Goal: Task Accomplishment & Management: Complete application form

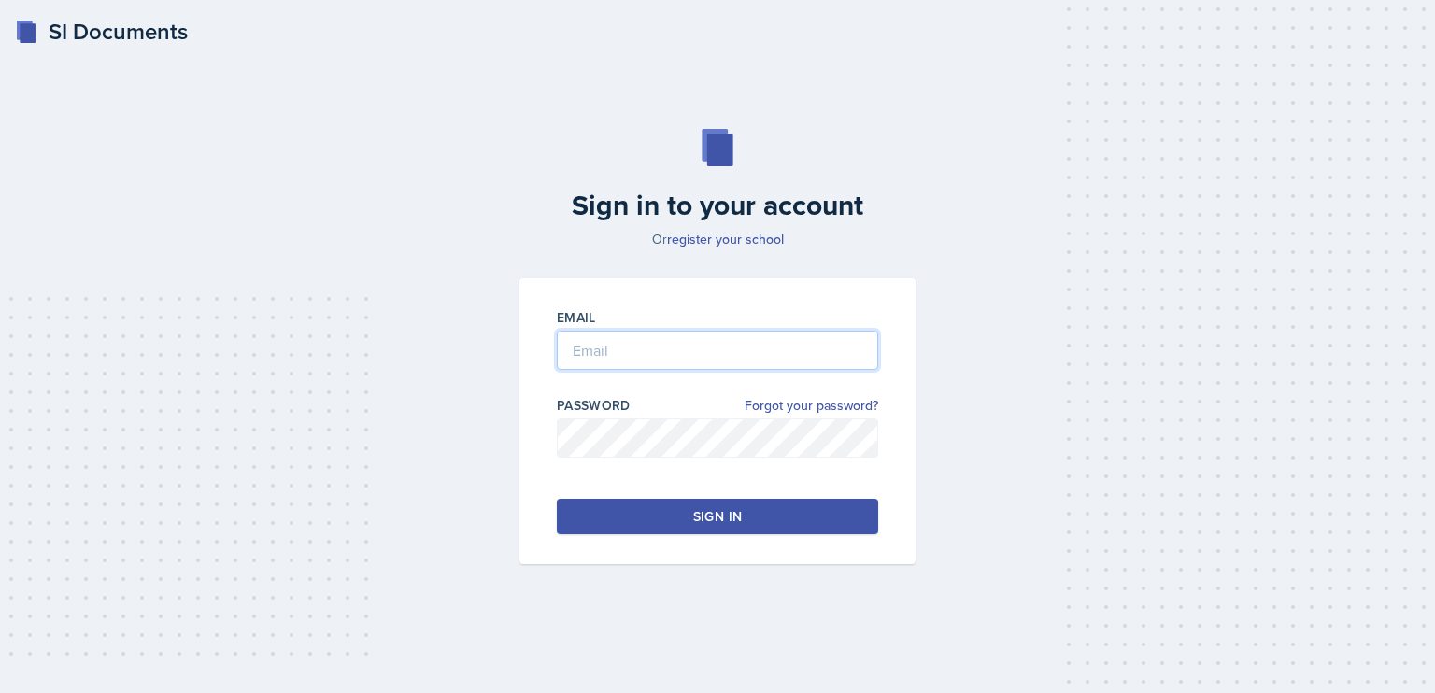
click at [617, 350] on input "email" at bounding box center [717, 350] width 321 height 39
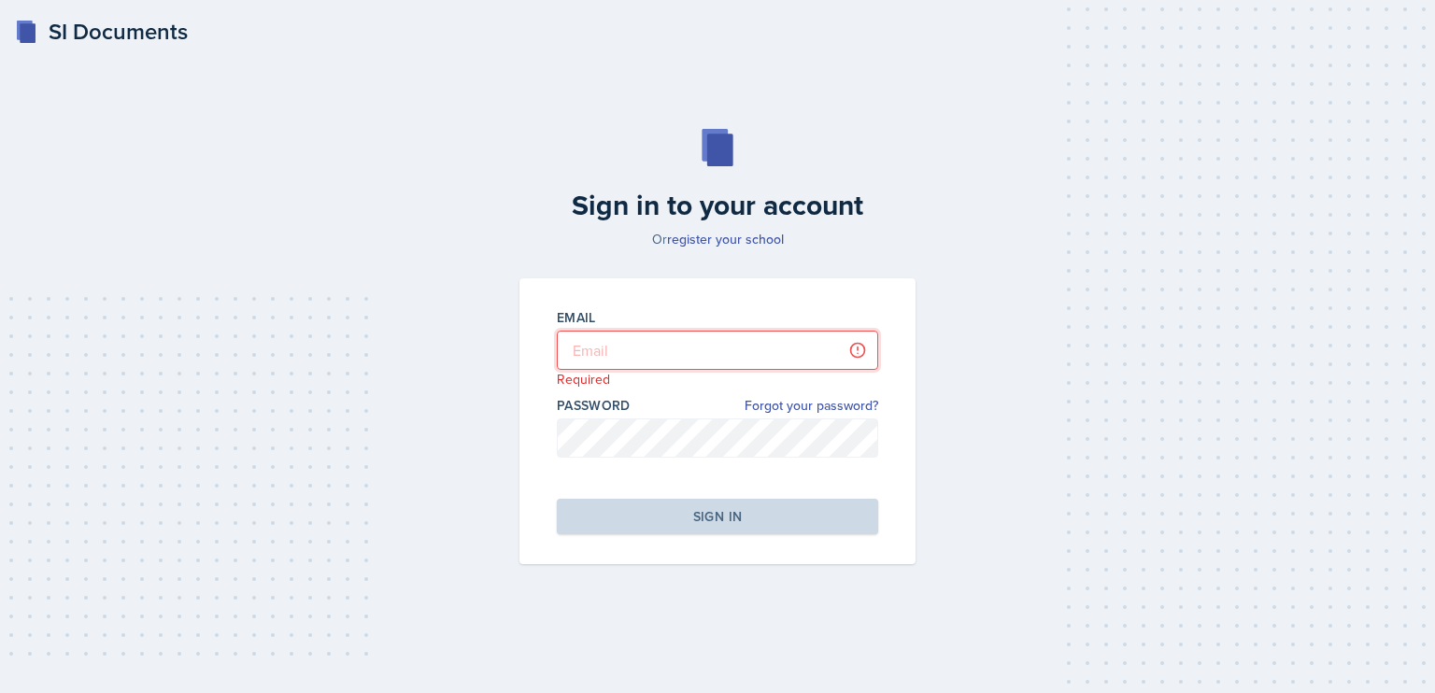
type input "[PERSON_NAME][EMAIL_ADDRESS][DOMAIN_NAME]"
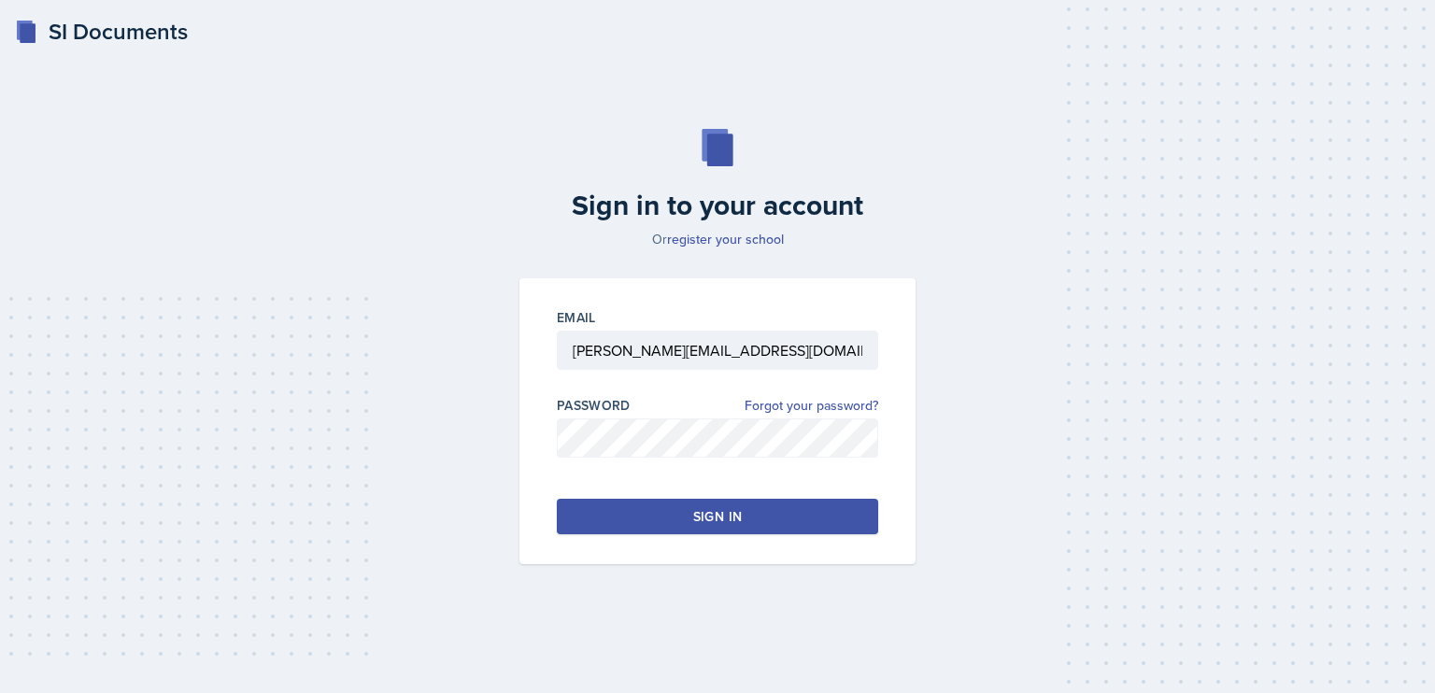
click at [688, 506] on button "Sign in" at bounding box center [717, 517] width 321 height 36
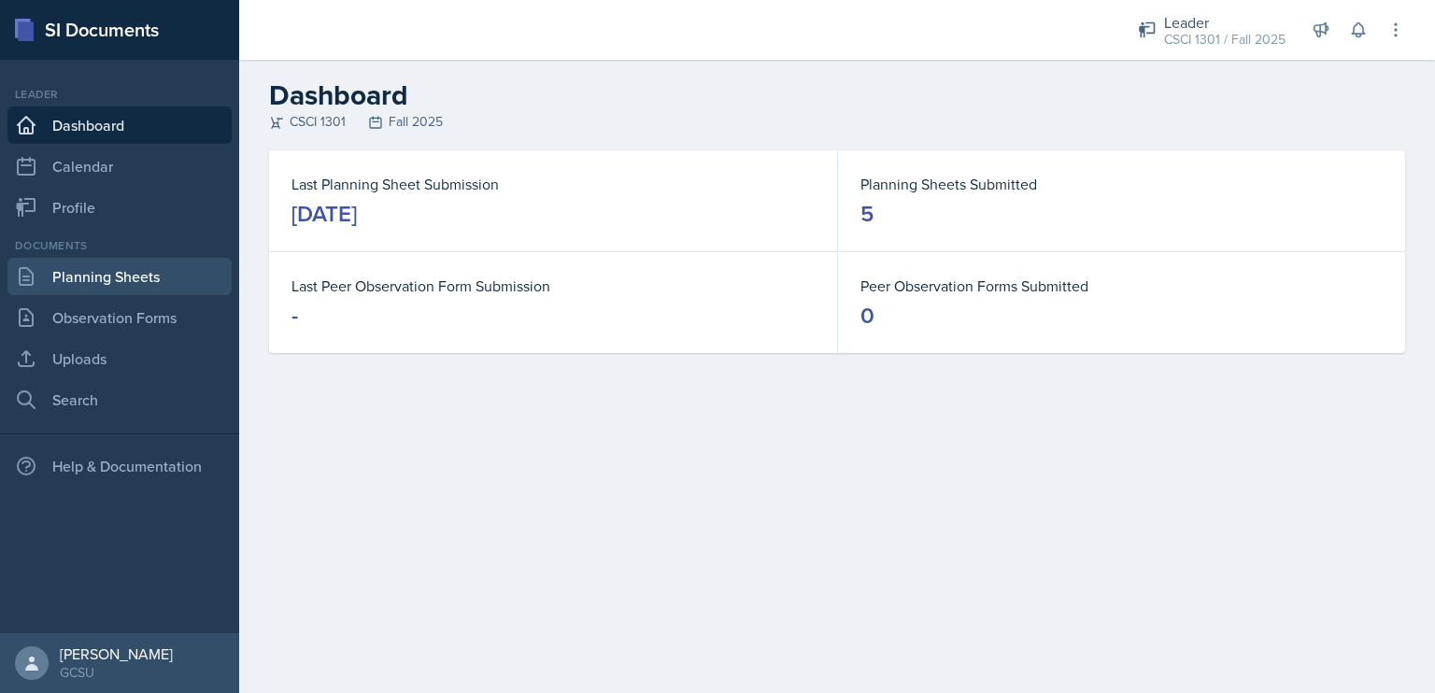
click at [89, 273] on link "Planning Sheets" at bounding box center [119, 276] width 224 height 37
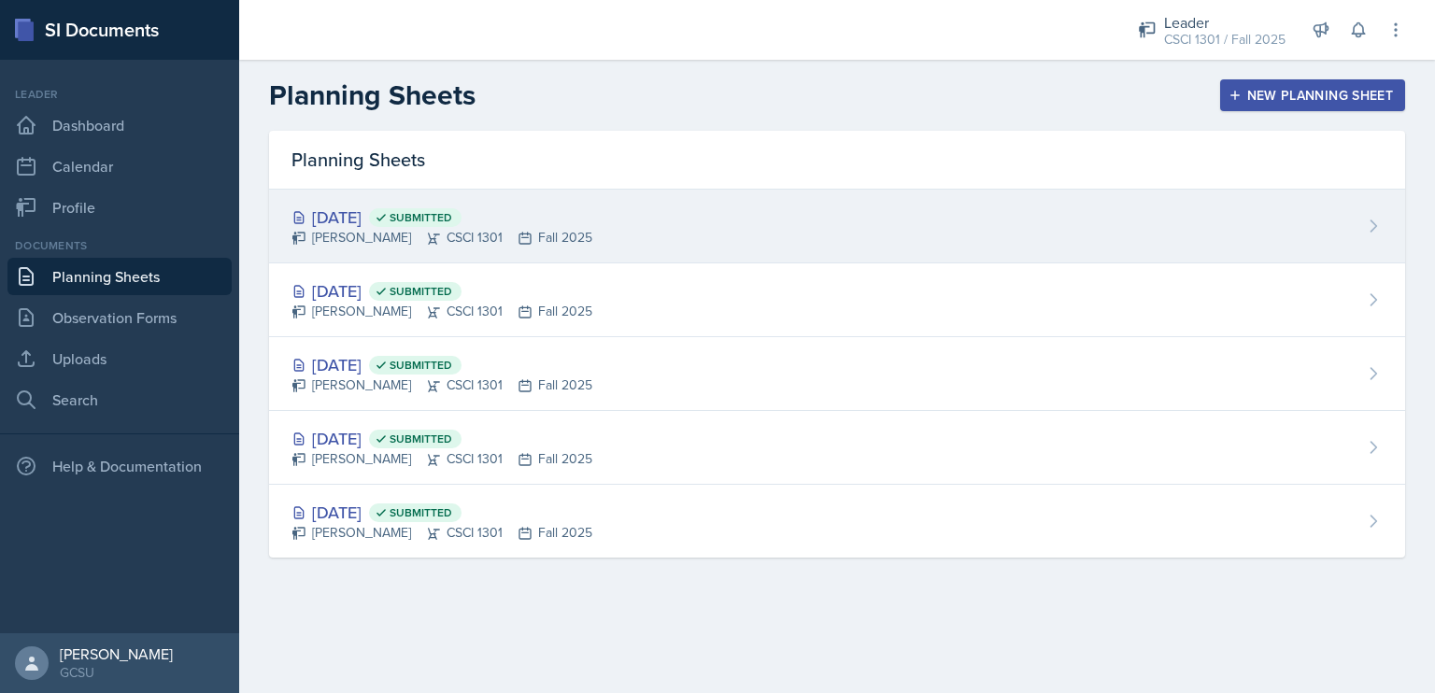
click at [344, 206] on div "[DATE] Submitted" at bounding box center [442, 217] width 301 height 25
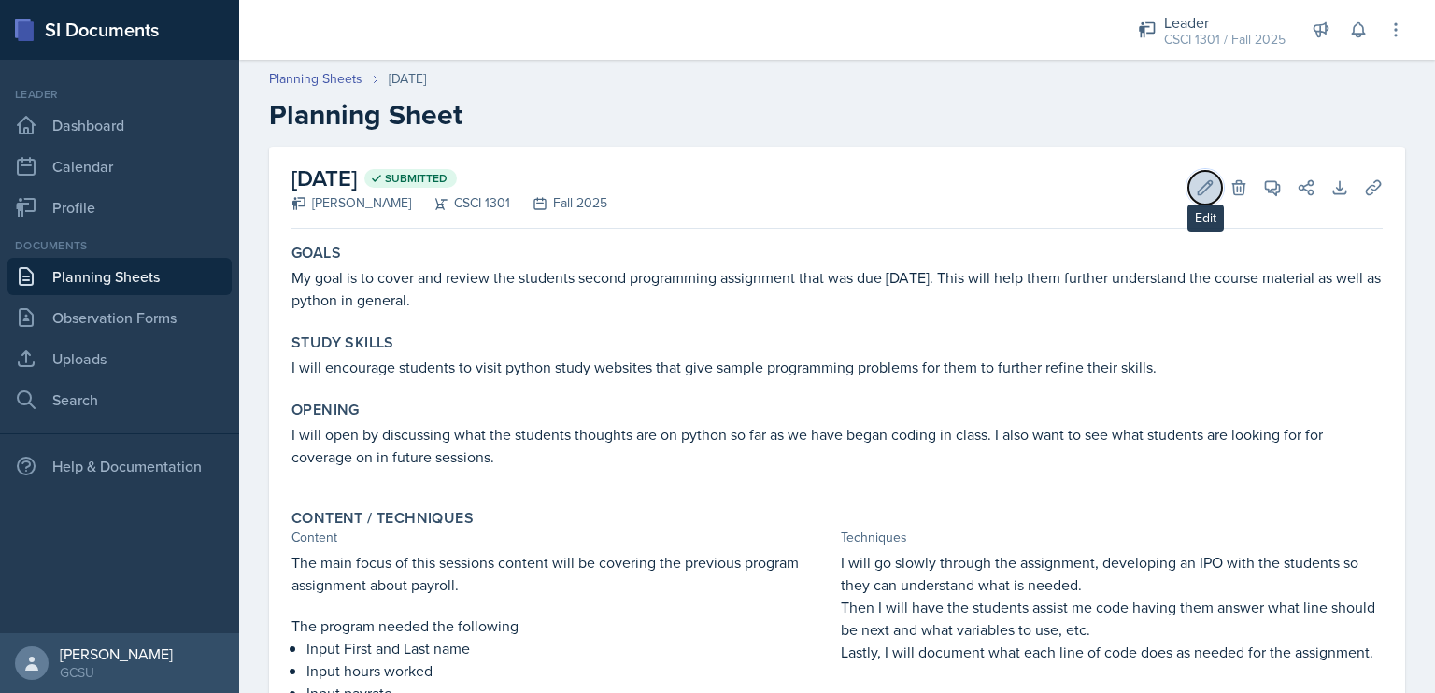
click at [1188, 187] on button "Edit" at bounding box center [1205, 188] width 34 height 34
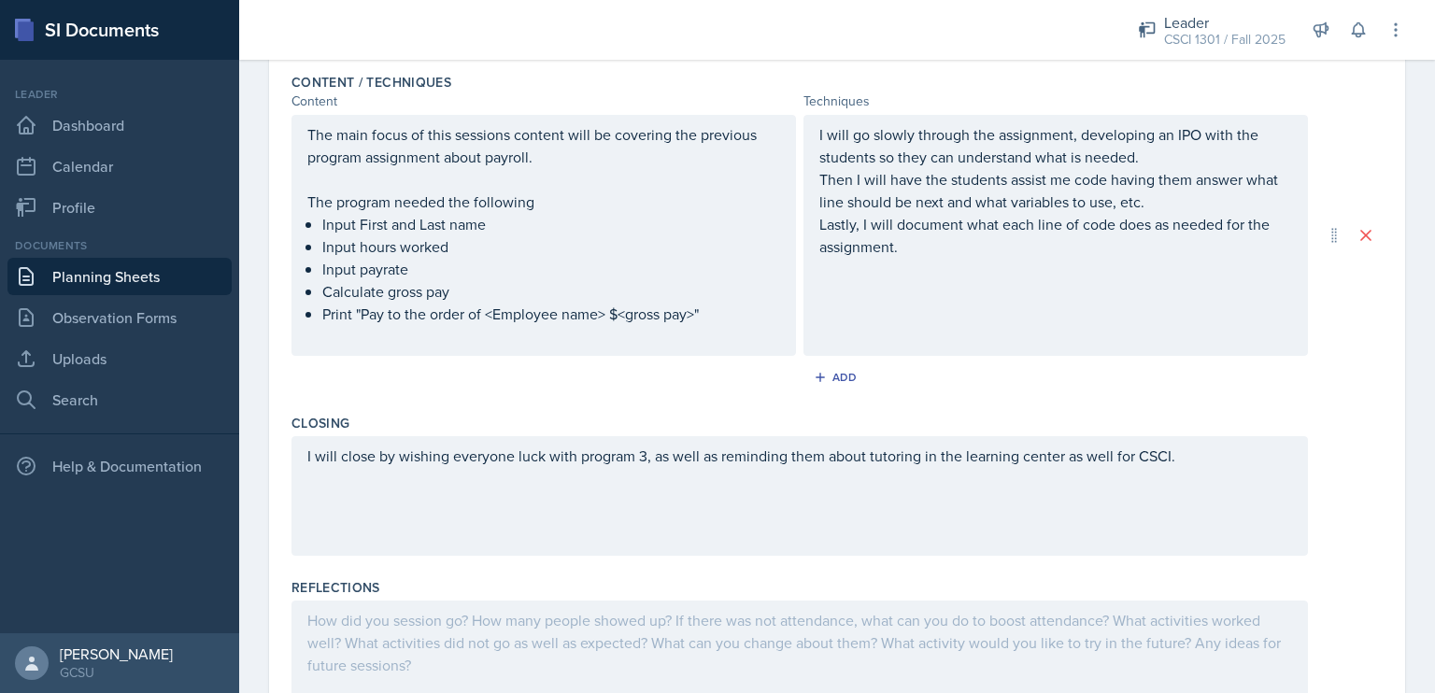
scroll to position [717, 0]
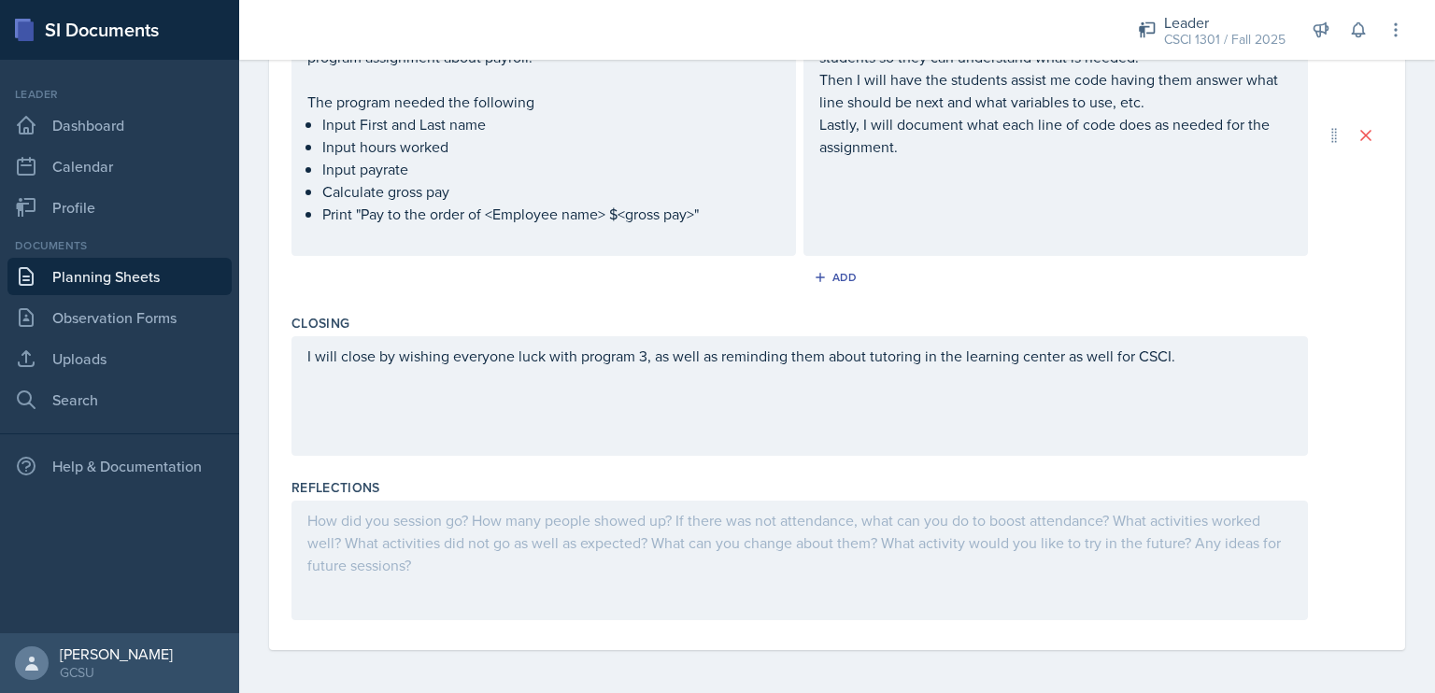
click at [663, 590] on div at bounding box center [800, 561] width 1017 height 120
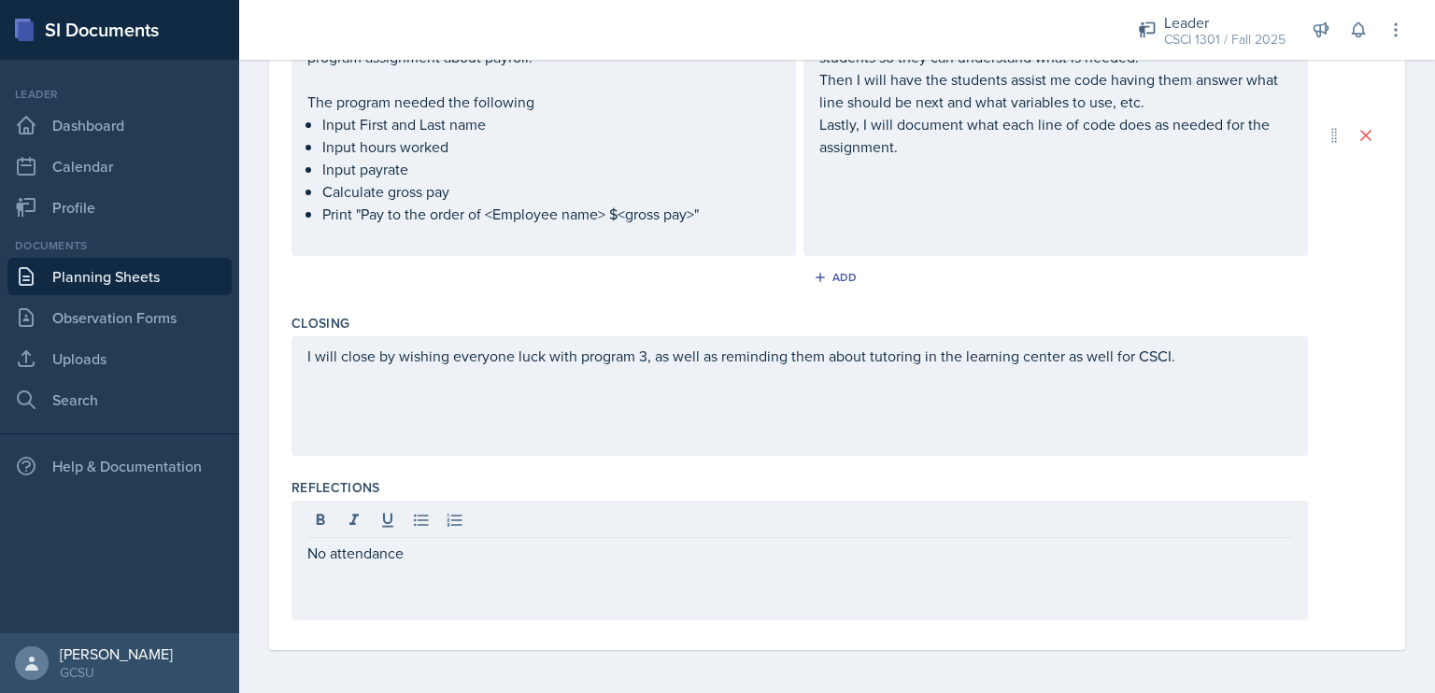
click at [703, 479] on div "Reflections" at bounding box center [837, 487] width 1091 height 19
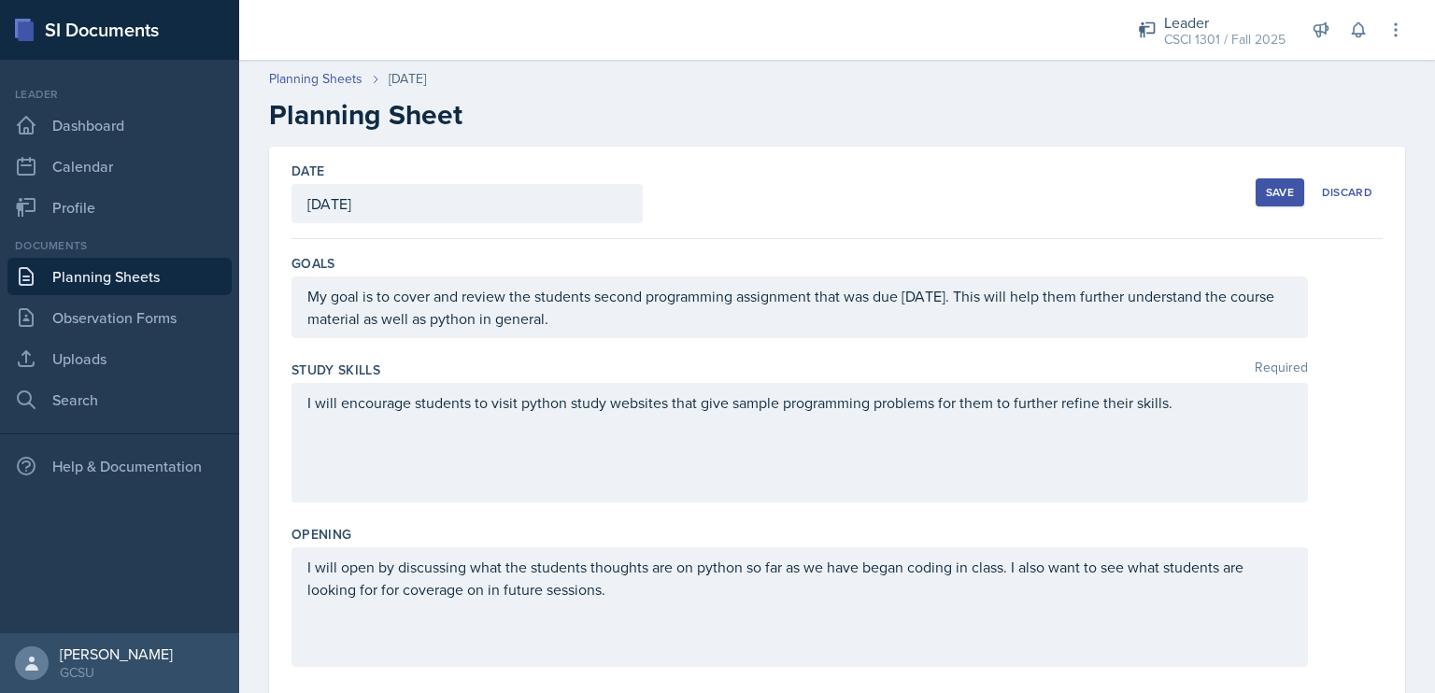
click at [1270, 185] on div "Save" at bounding box center [1280, 192] width 28 height 15
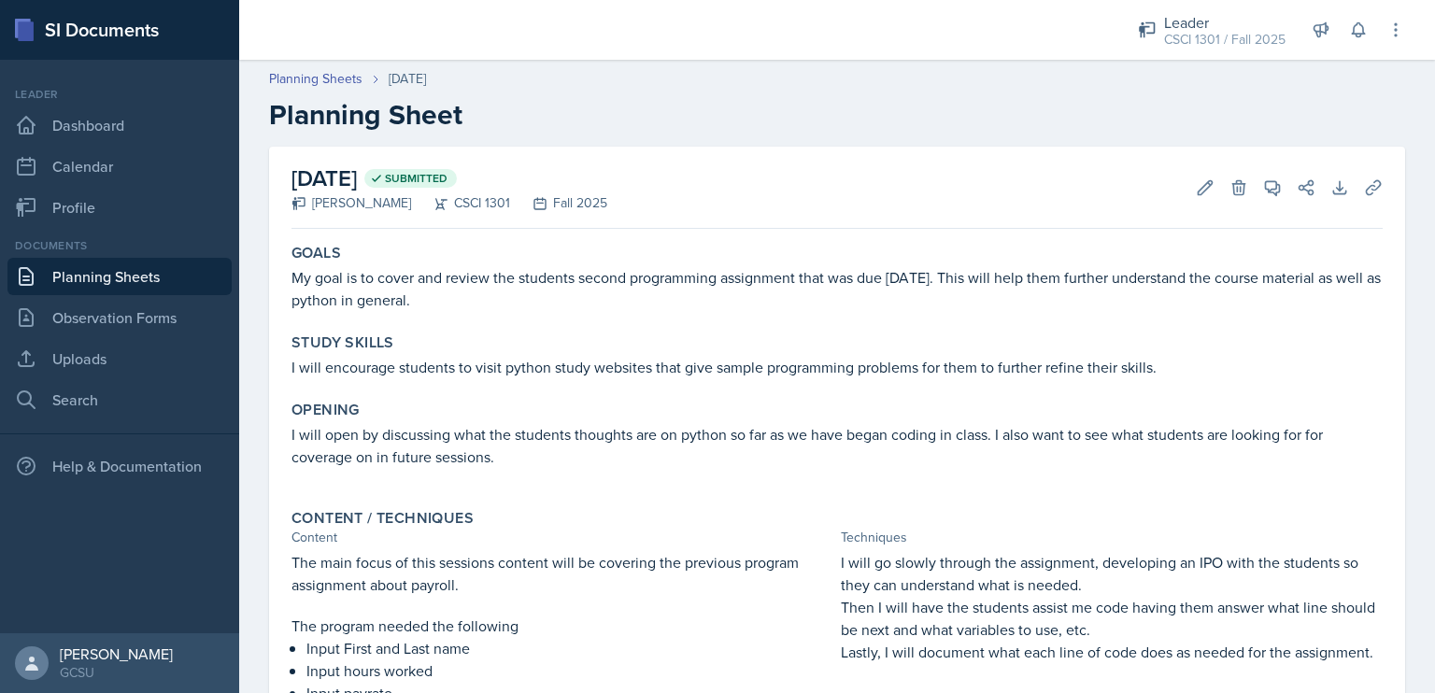
click at [477, 298] on p "My goal is to cover and review the students second programming assignment that …" at bounding box center [837, 288] width 1091 height 45
drag, startPoint x: 477, startPoint y: 298, endPoint x: 290, endPoint y: 270, distance: 189.9
click at [290, 270] on div "Goals My goal is to cover and review the students second programming assignment…" at bounding box center [837, 277] width 1106 height 82
copy p "My goal is to cover and review the students second programming assignment that …"
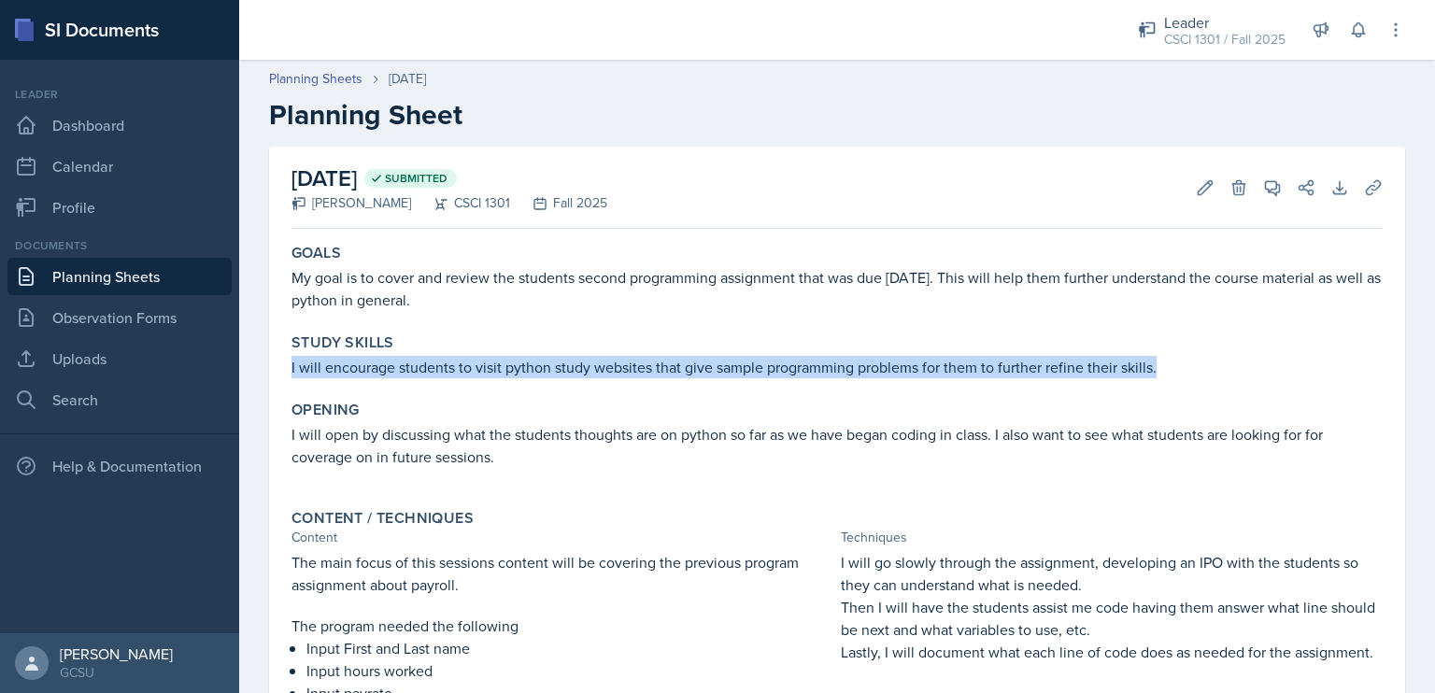
drag, startPoint x: 1162, startPoint y: 367, endPoint x: 284, endPoint y: 354, distance: 878.4
click at [284, 354] on div "Study Skills I will encourage students to visit python study websites that give…" at bounding box center [837, 356] width 1106 height 60
copy p "I will encourage students to visit python study websites that give sample progr…"
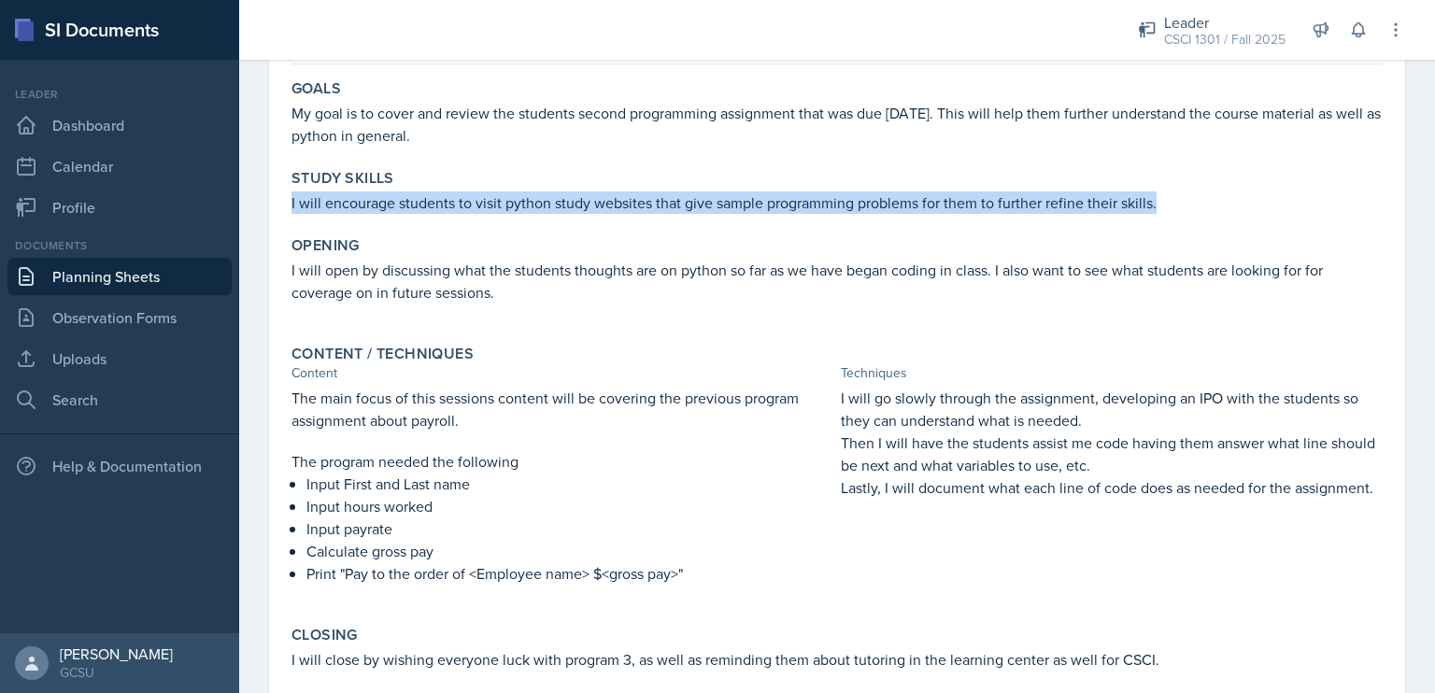
scroll to position [167, 0]
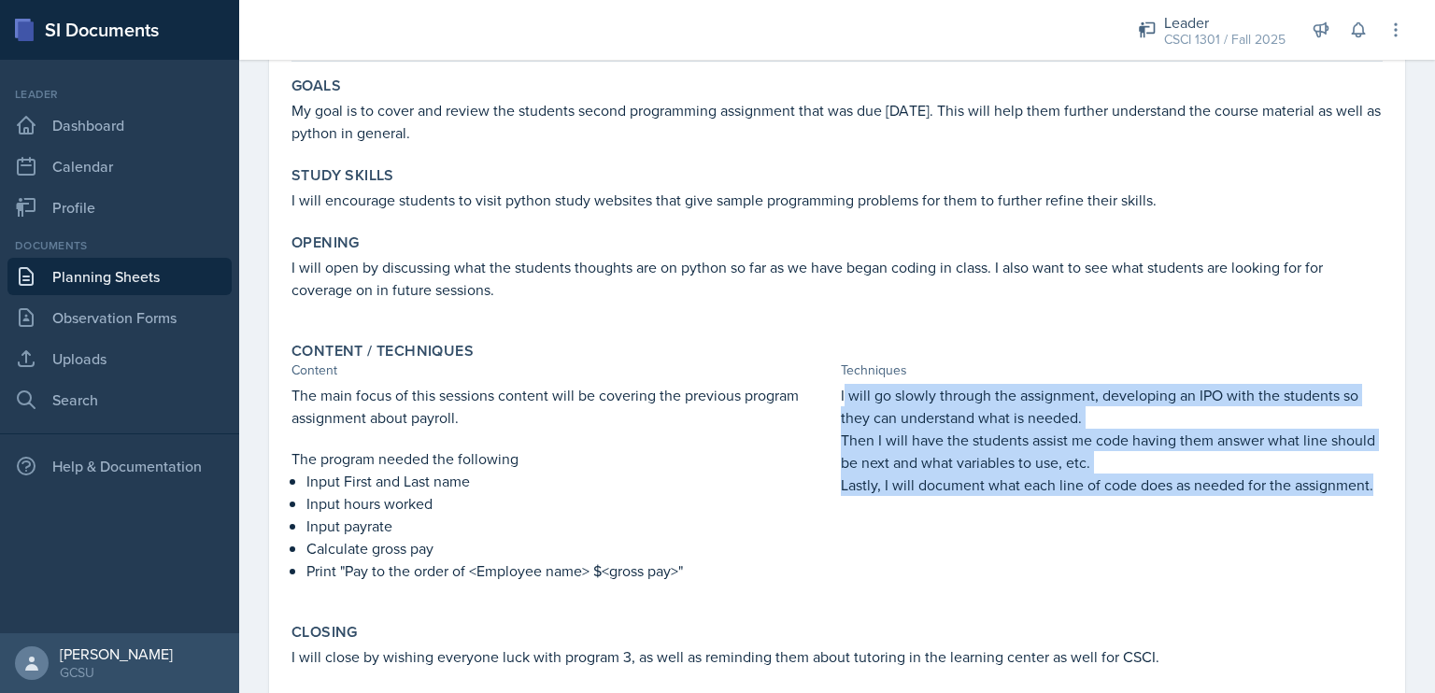
drag, startPoint x: 1374, startPoint y: 491, endPoint x: 836, endPoint y: 396, distance: 546.6
click at [836, 396] on div "Content / Techniques Content Techniques The main focus of this sessions content…" at bounding box center [837, 471] width 1106 height 274
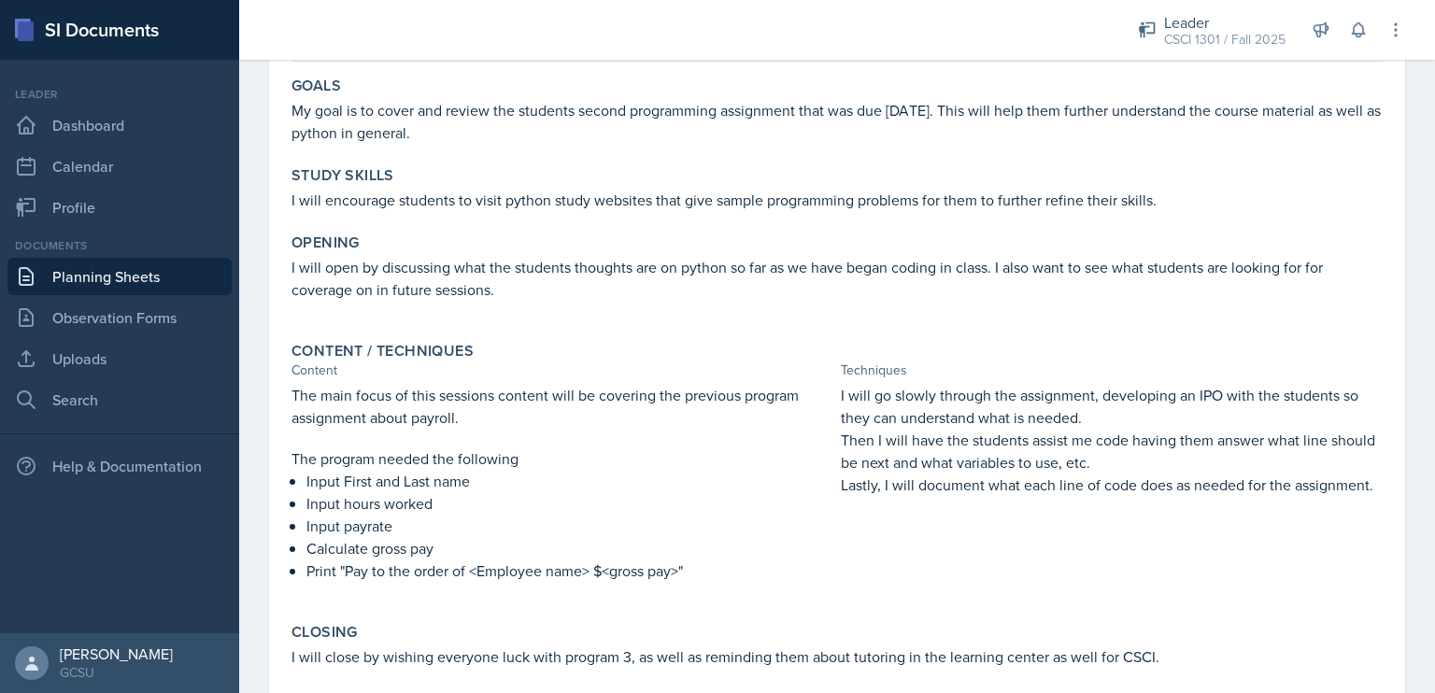
click at [831, 395] on div "The main focus of this sessions content will be covering the previous program a…" at bounding box center [837, 492] width 1091 height 217
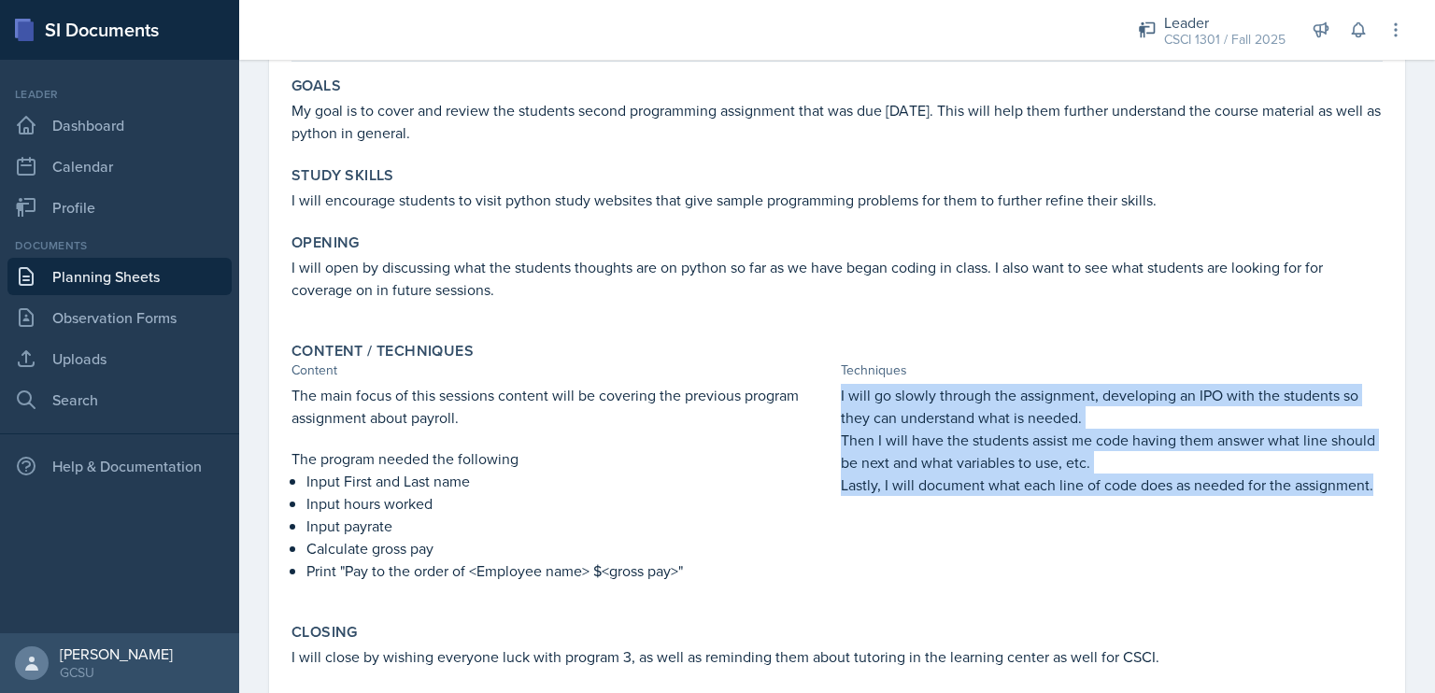
drag, startPoint x: 833, startPoint y: 391, endPoint x: 1394, endPoint y: 479, distance: 567.4
click at [1394, 479] on div "September 15th, 2025 Submitted Drew Carver CSCI 1301 Fall 2025 Edit Delete View…" at bounding box center [837, 394] width 1196 height 831
copy div "I will go slowly through the assignment, developing an IPO with the students so…"
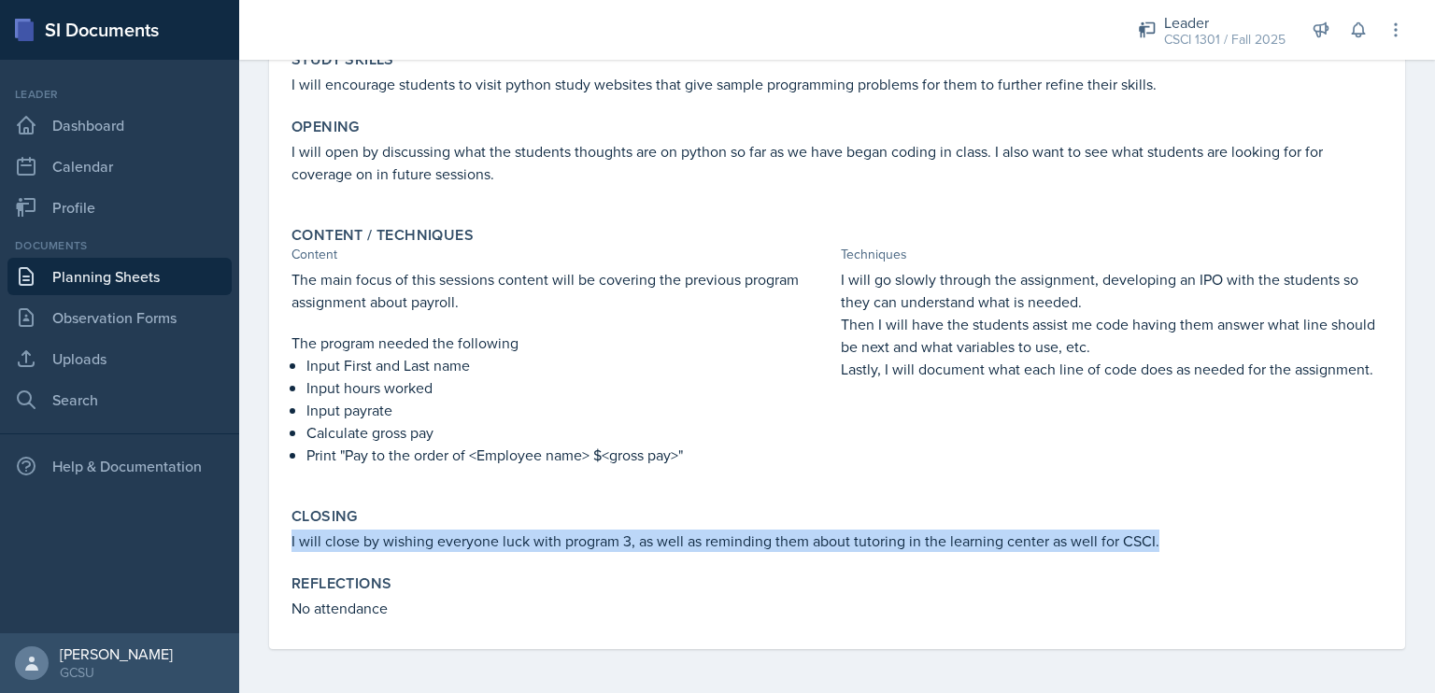
drag, startPoint x: 1189, startPoint y: 533, endPoint x: 291, endPoint y: 536, distance: 898.8
click at [291, 536] on div "Closing I will close by wishing everyone luck with program 3, as well as remind…" at bounding box center [837, 530] width 1106 height 60
copy p "I will close by wishing everyone luck with program 3, as well as reminding them…"
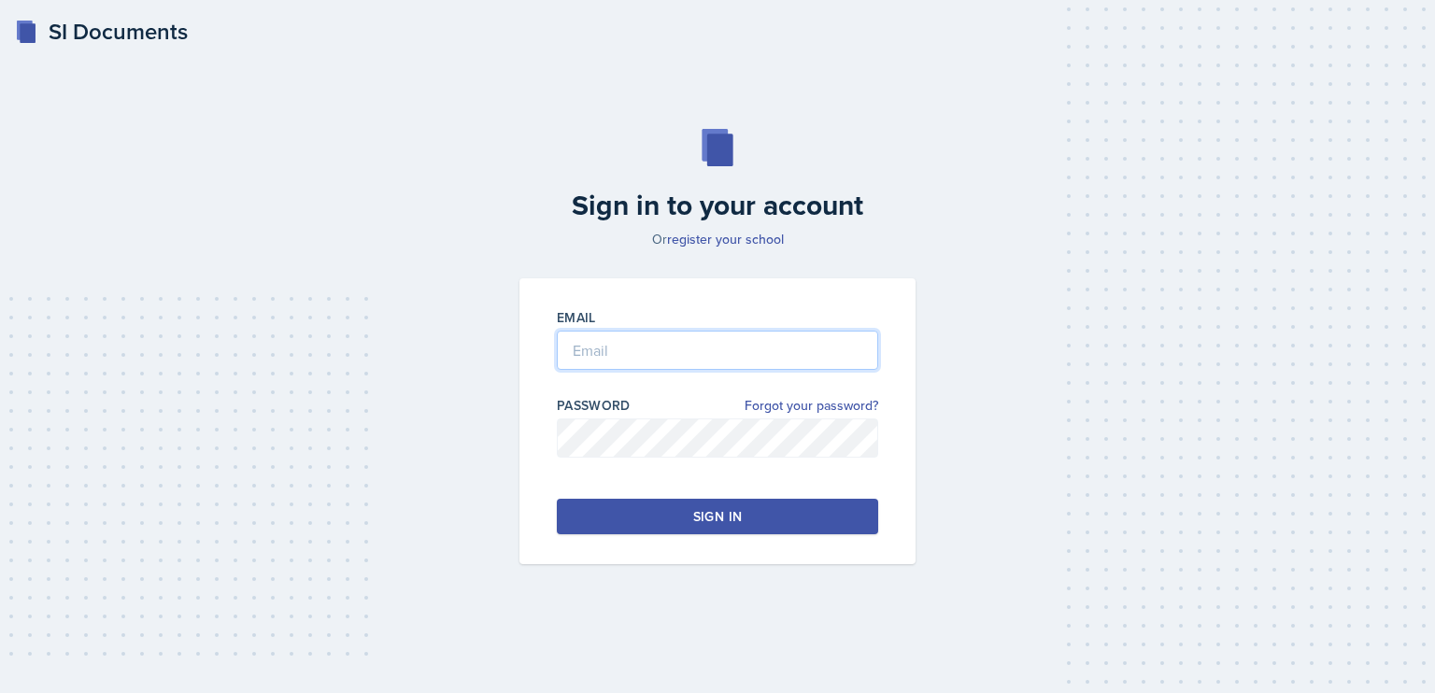
click at [645, 358] on input "email" at bounding box center [717, 350] width 321 height 39
type input "[PERSON_NAME][EMAIL_ADDRESS][DOMAIN_NAME]"
click at [714, 515] on div "Sign in" at bounding box center [717, 516] width 49 height 19
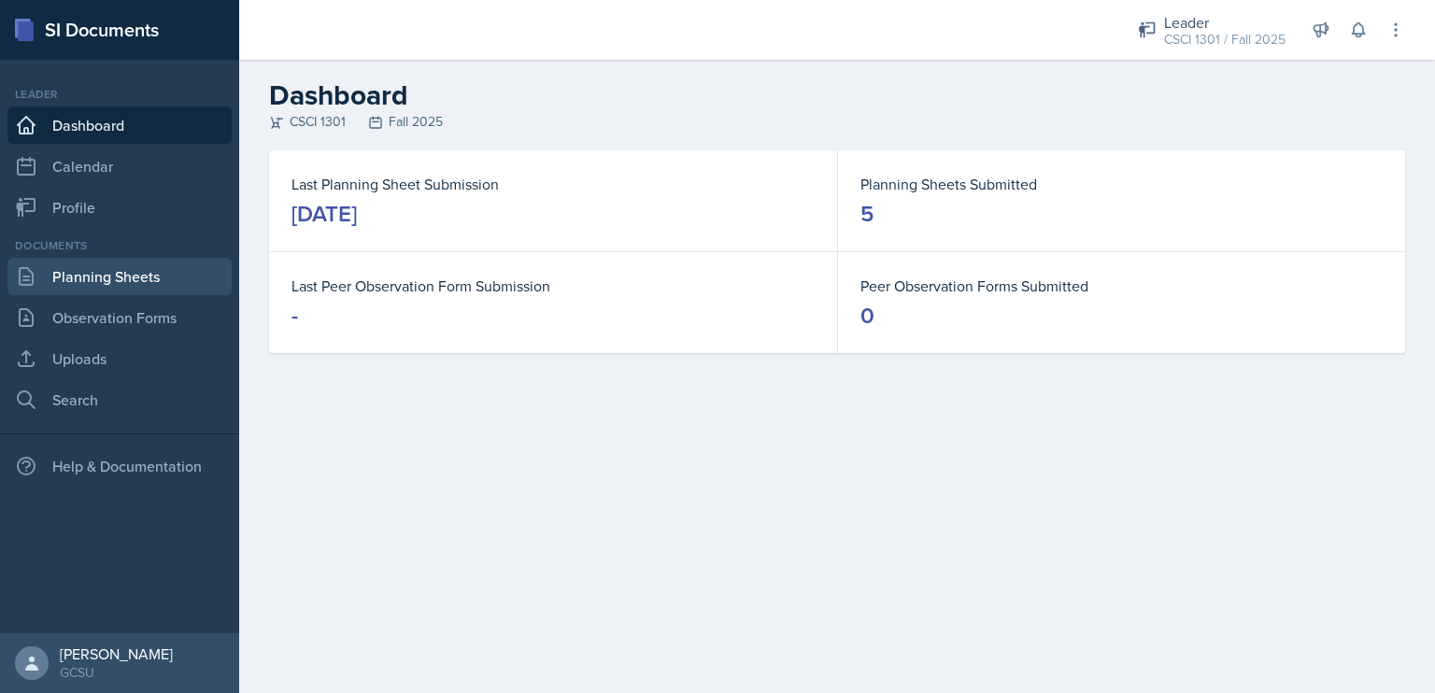
click at [142, 278] on link "Planning Sheets" at bounding box center [119, 276] width 224 height 37
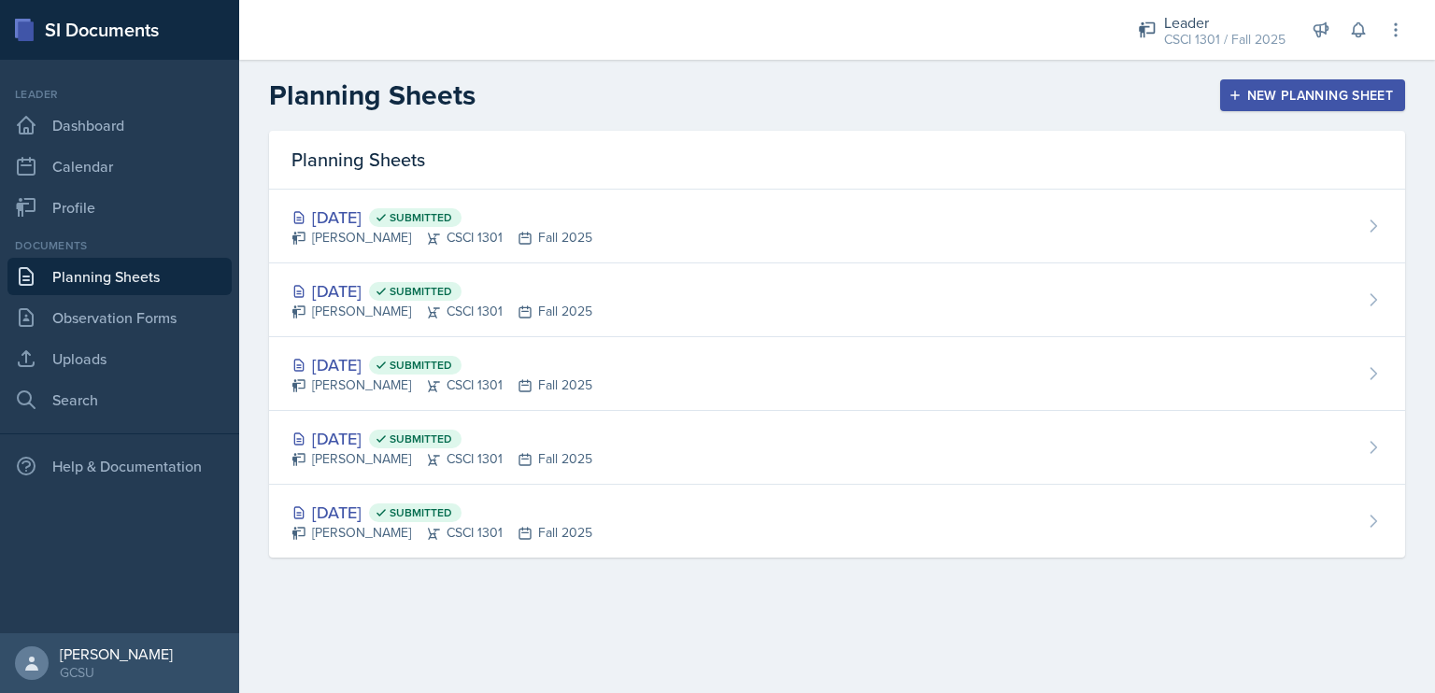
click at [1257, 102] on div "New Planning Sheet" at bounding box center [1312, 95] width 161 height 15
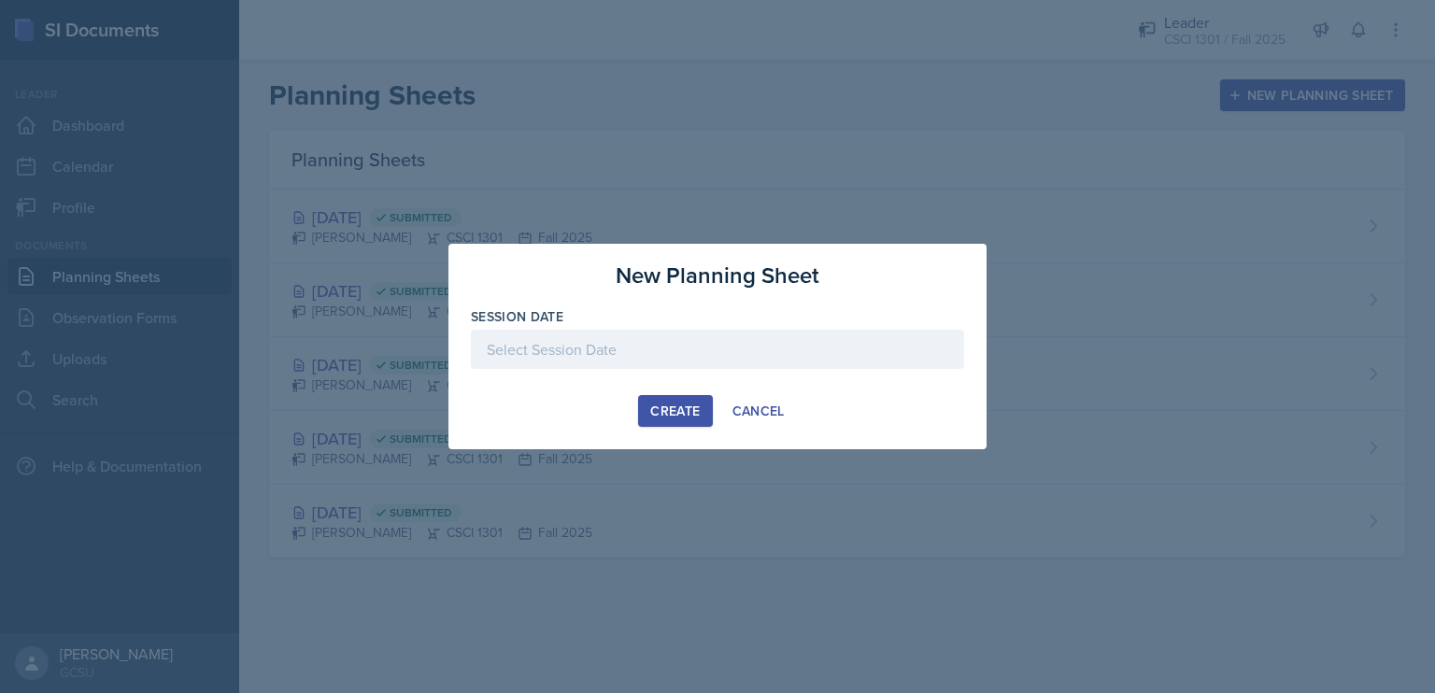
click at [643, 345] on div at bounding box center [717, 349] width 493 height 39
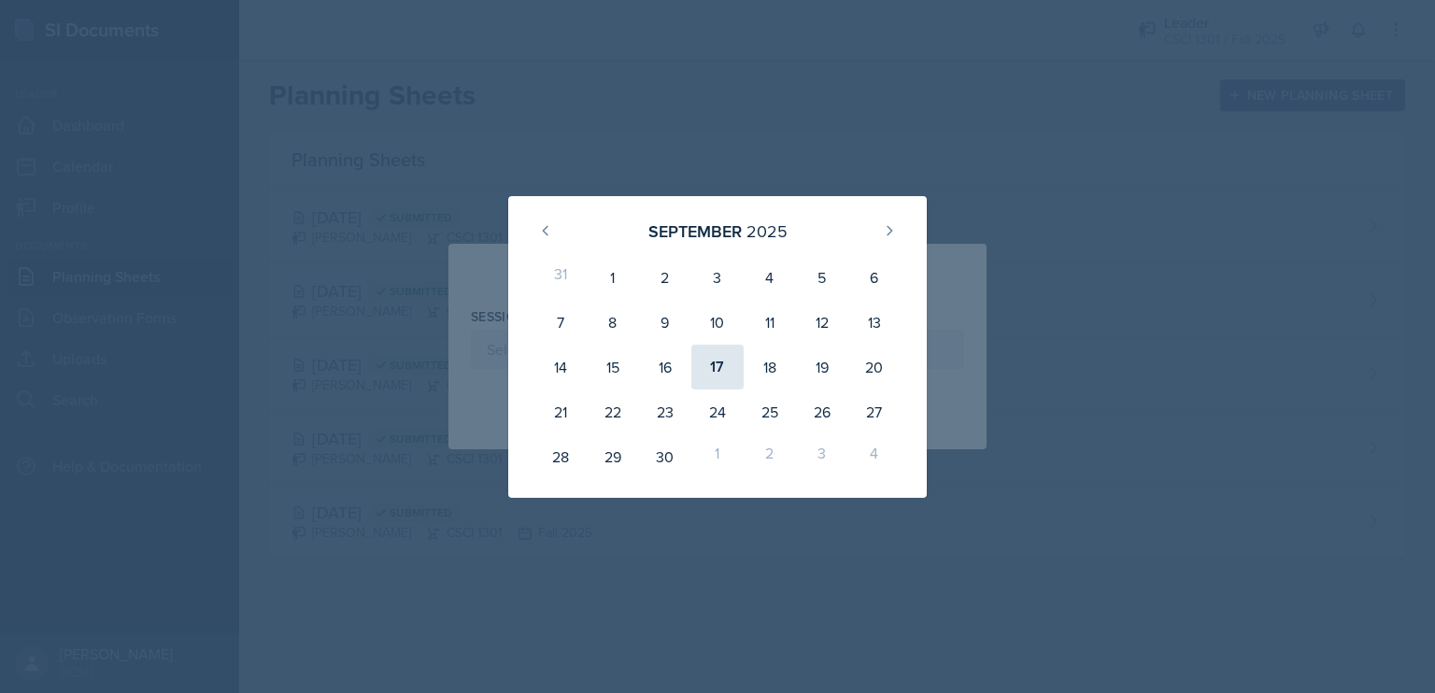
click at [709, 363] on div "17" at bounding box center [717, 367] width 52 height 45
type input "[DATE]"
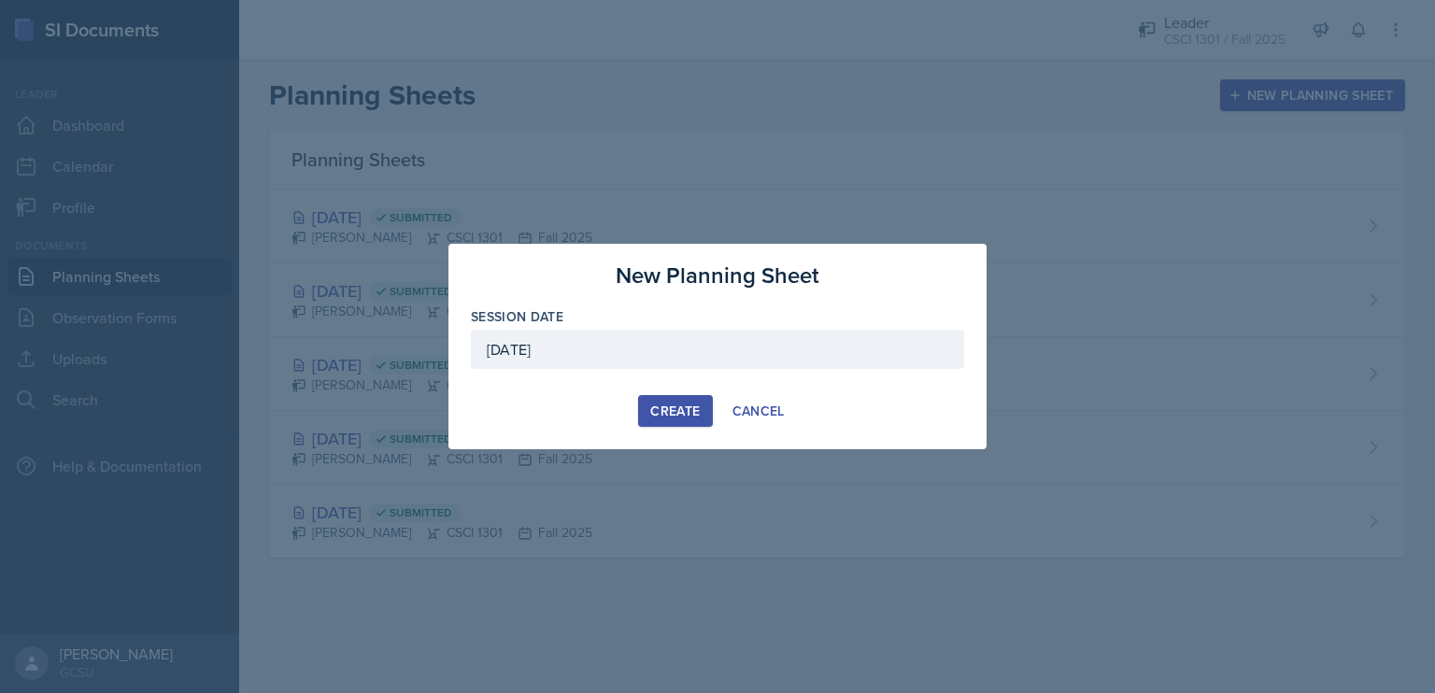
click at [662, 407] on div "Create" at bounding box center [675, 411] width 50 height 15
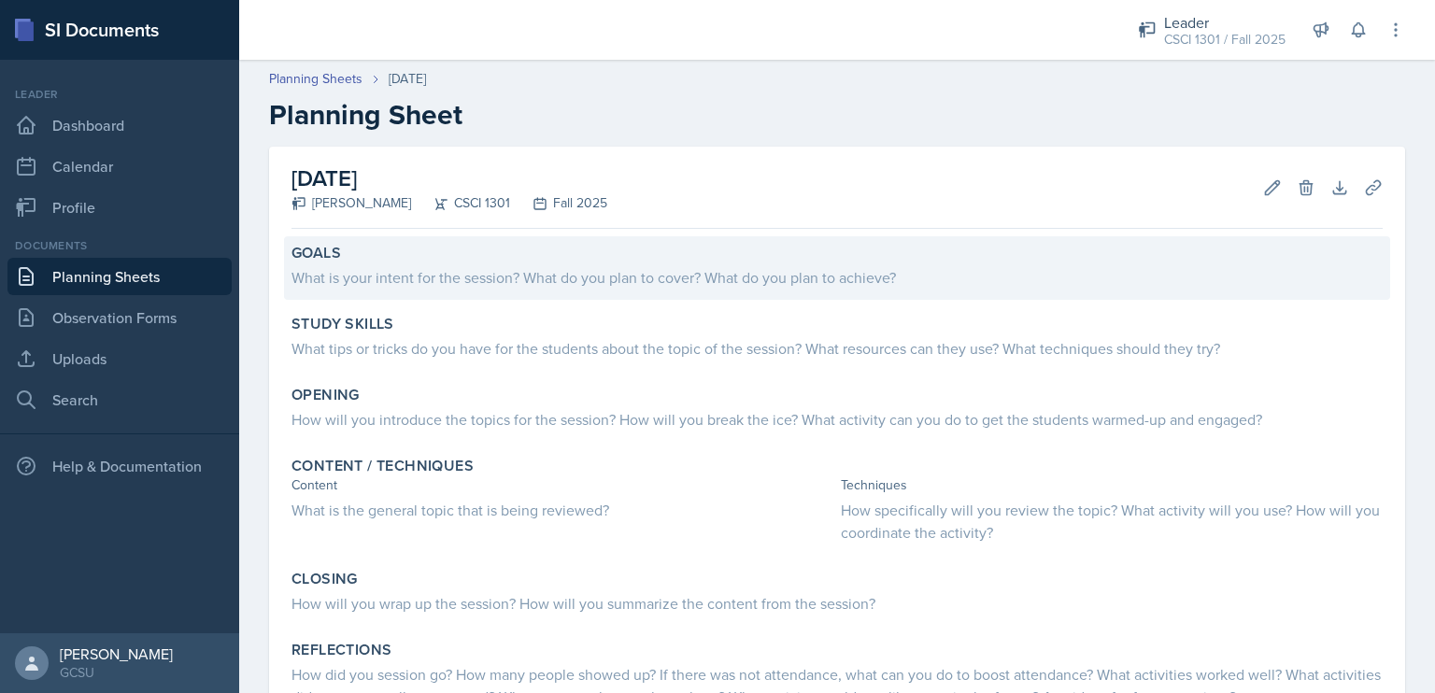
click at [600, 276] on div "What is your intent for the session? What do you plan to cover? What do you pla…" at bounding box center [837, 277] width 1091 height 22
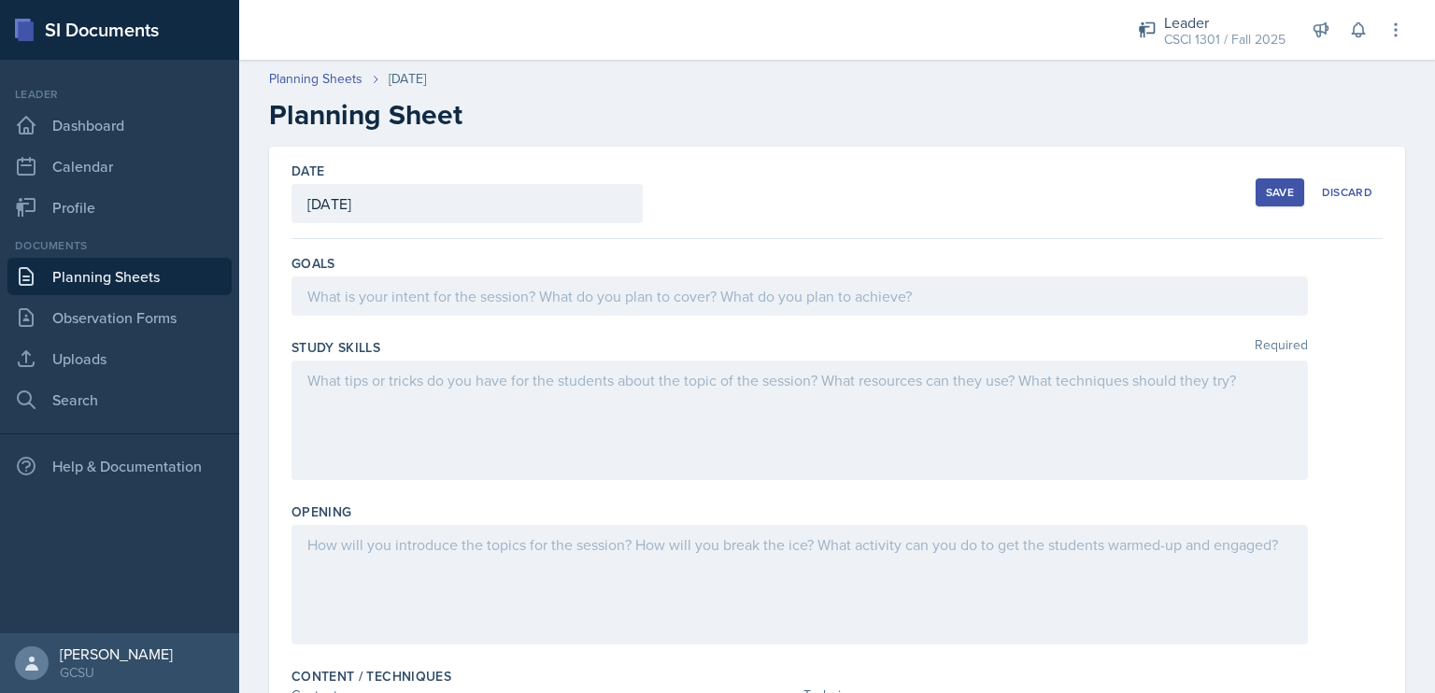
click at [583, 287] on div at bounding box center [800, 296] width 1017 height 39
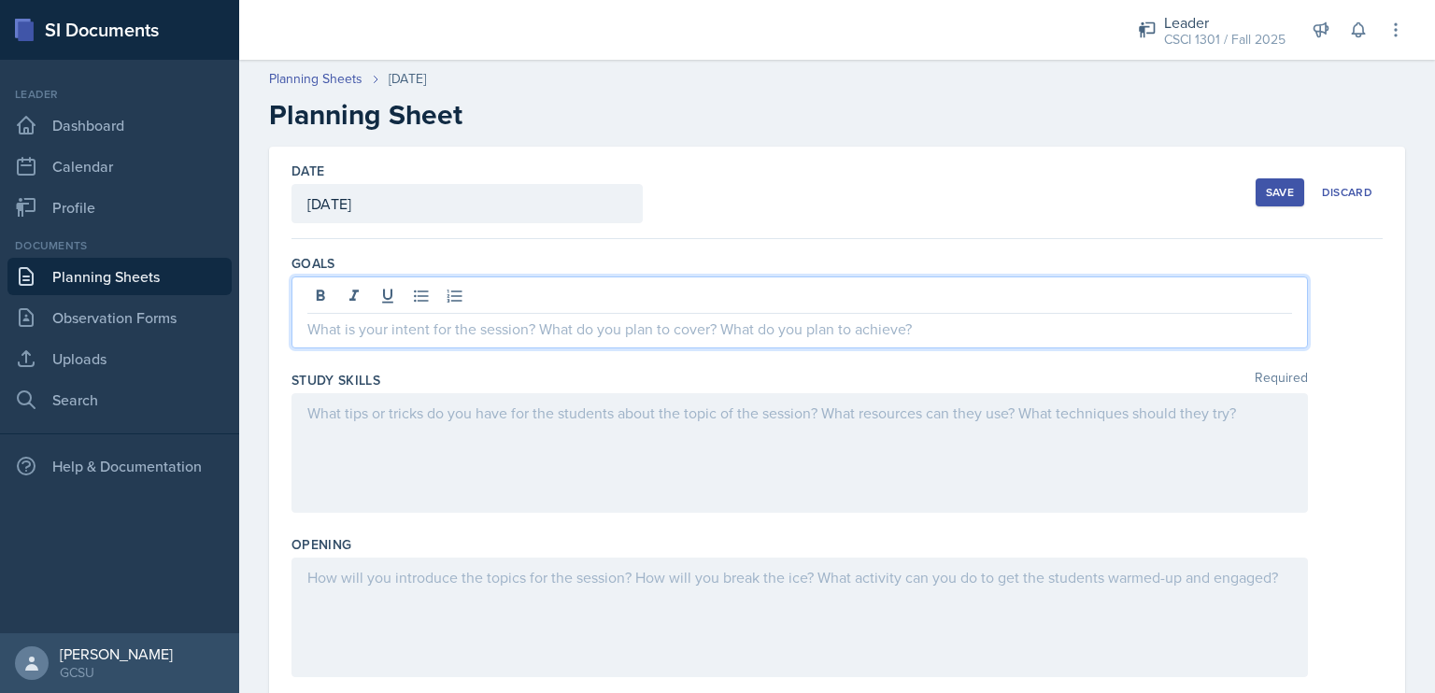
paste div
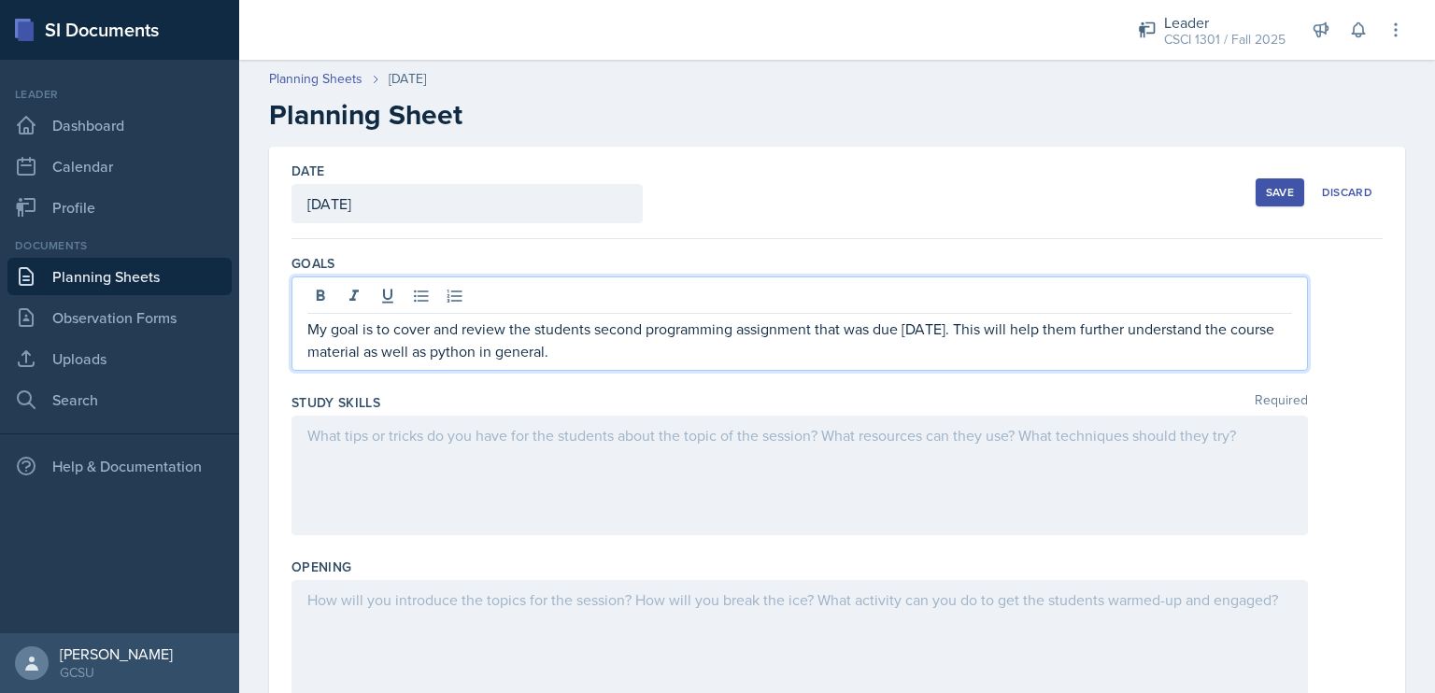
drag, startPoint x: 719, startPoint y: 344, endPoint x: 249, endPoint y: 320, distance: 470.6
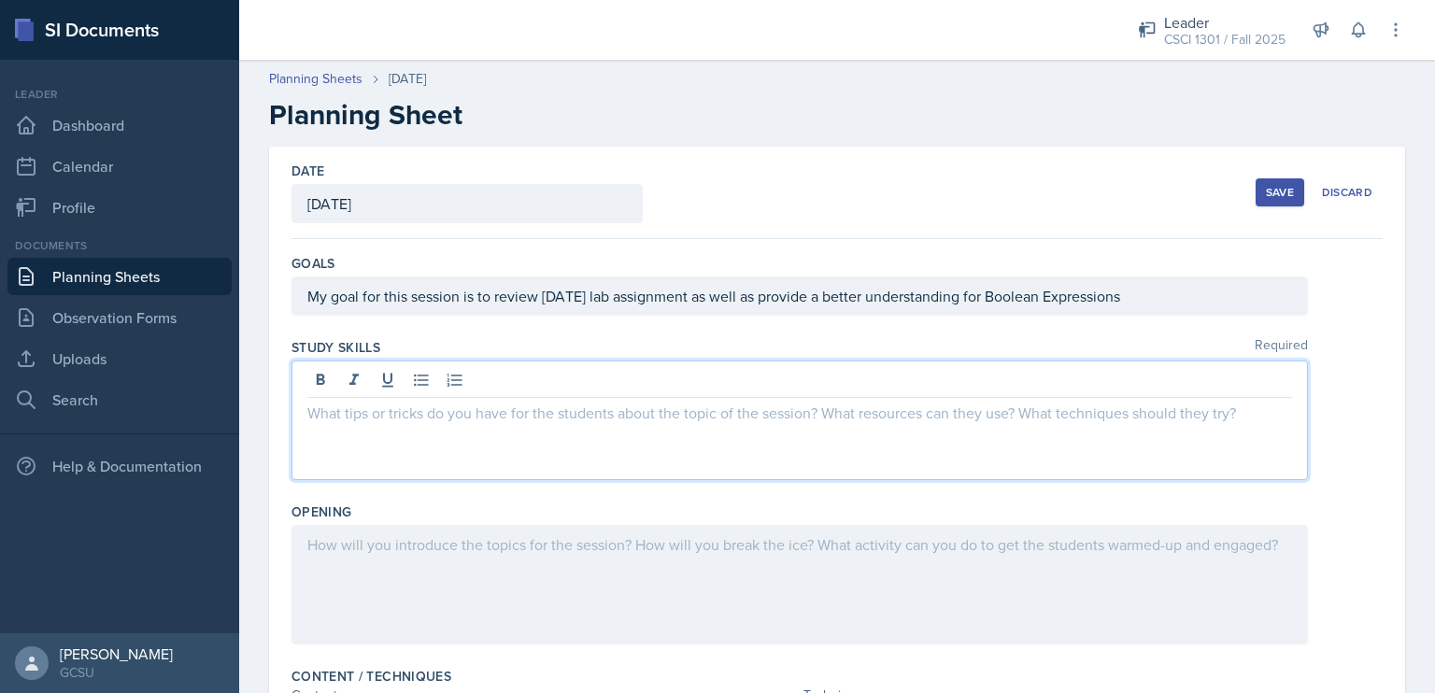
click at [359, 386] on div at bounding box center [800, 421] width 1017 height 120
paste div
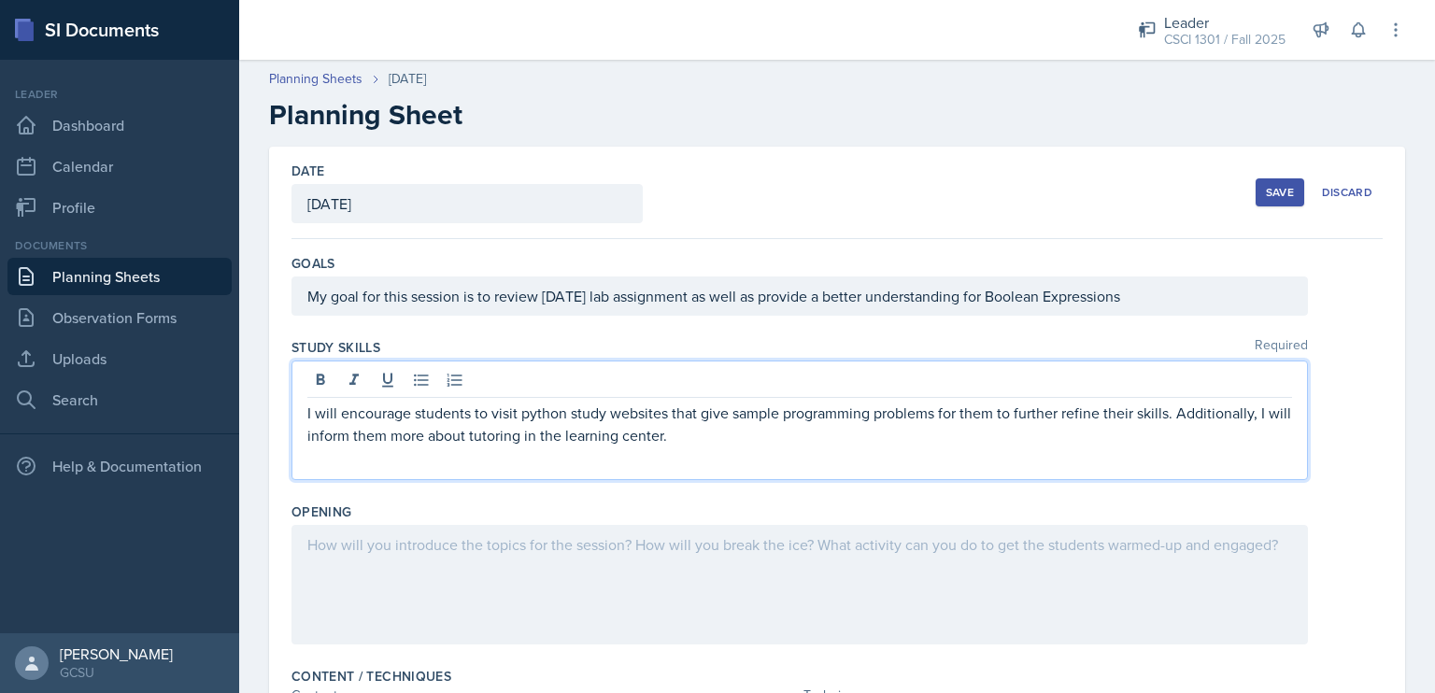
click at [496, 616] on div at bounding box center [800, 585] width 1017 height 120
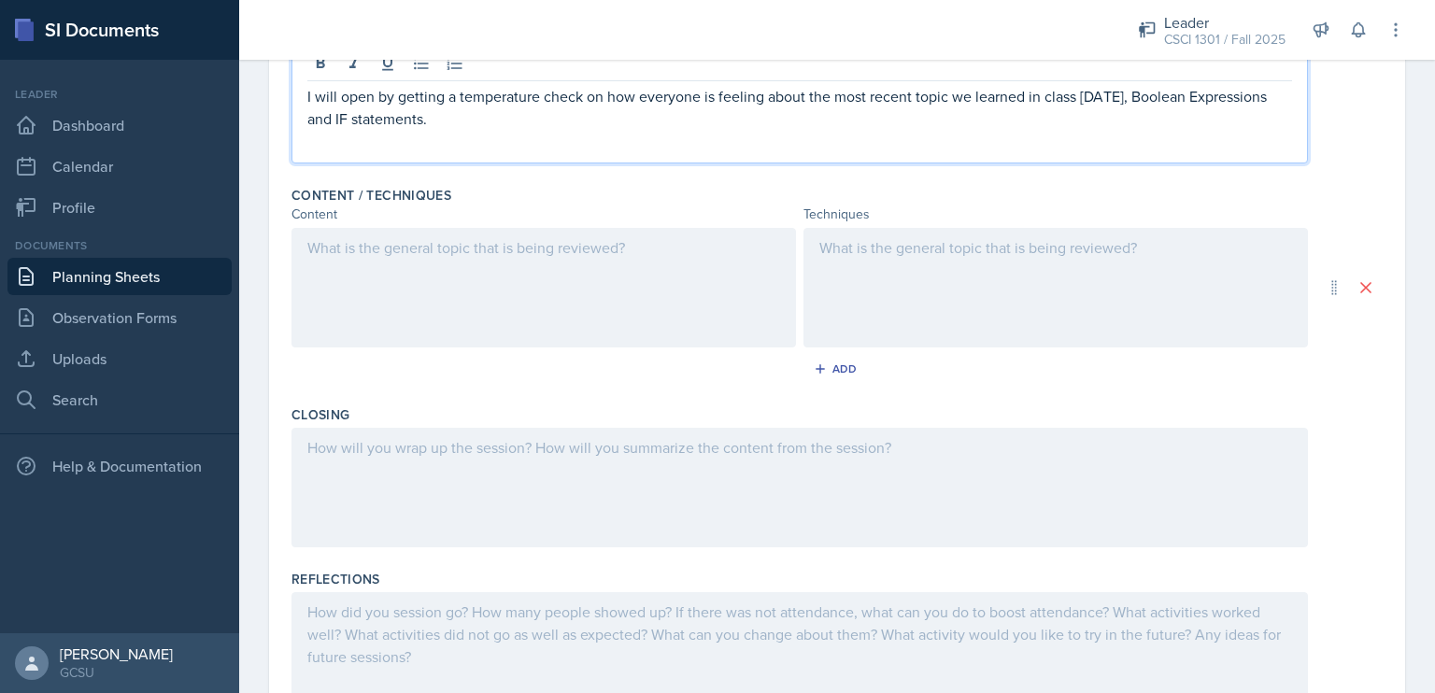
scroll to position [513, 0]
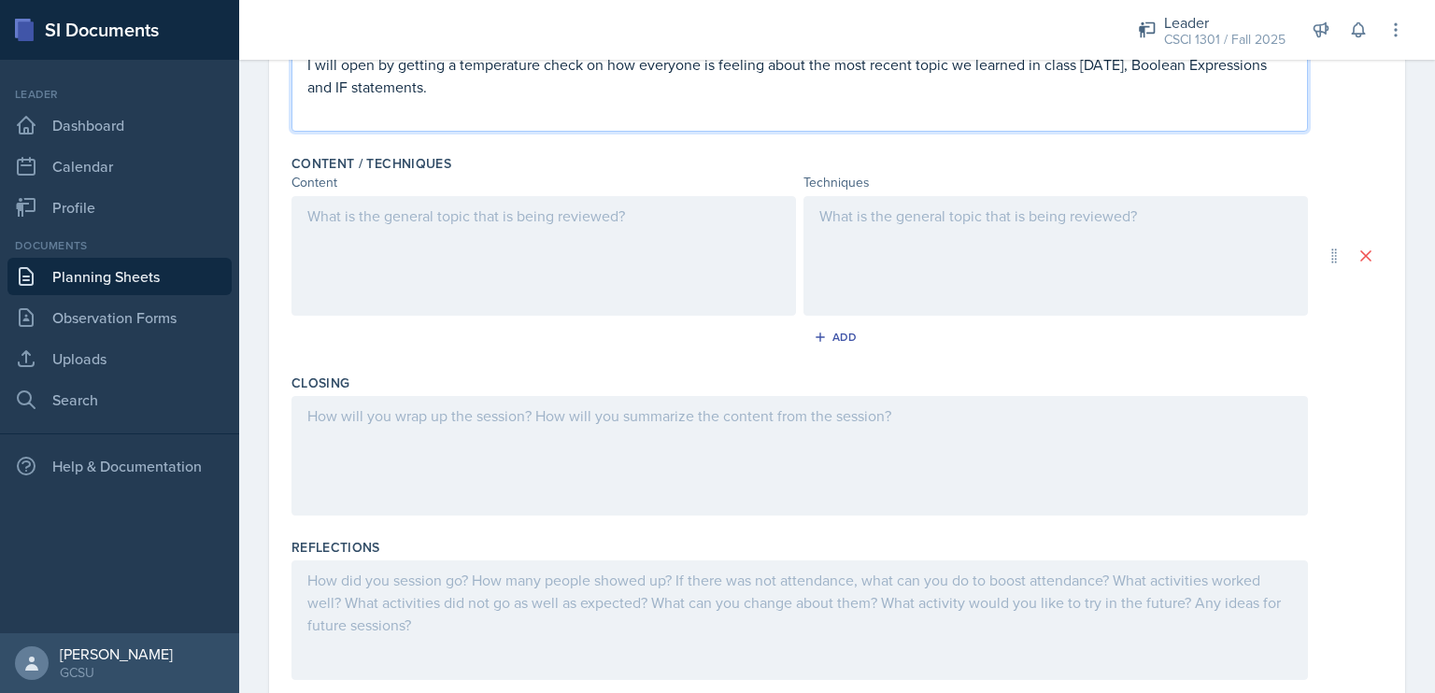
click at [389, 227] on p at bounding box center [543, 216] width 473 height 22
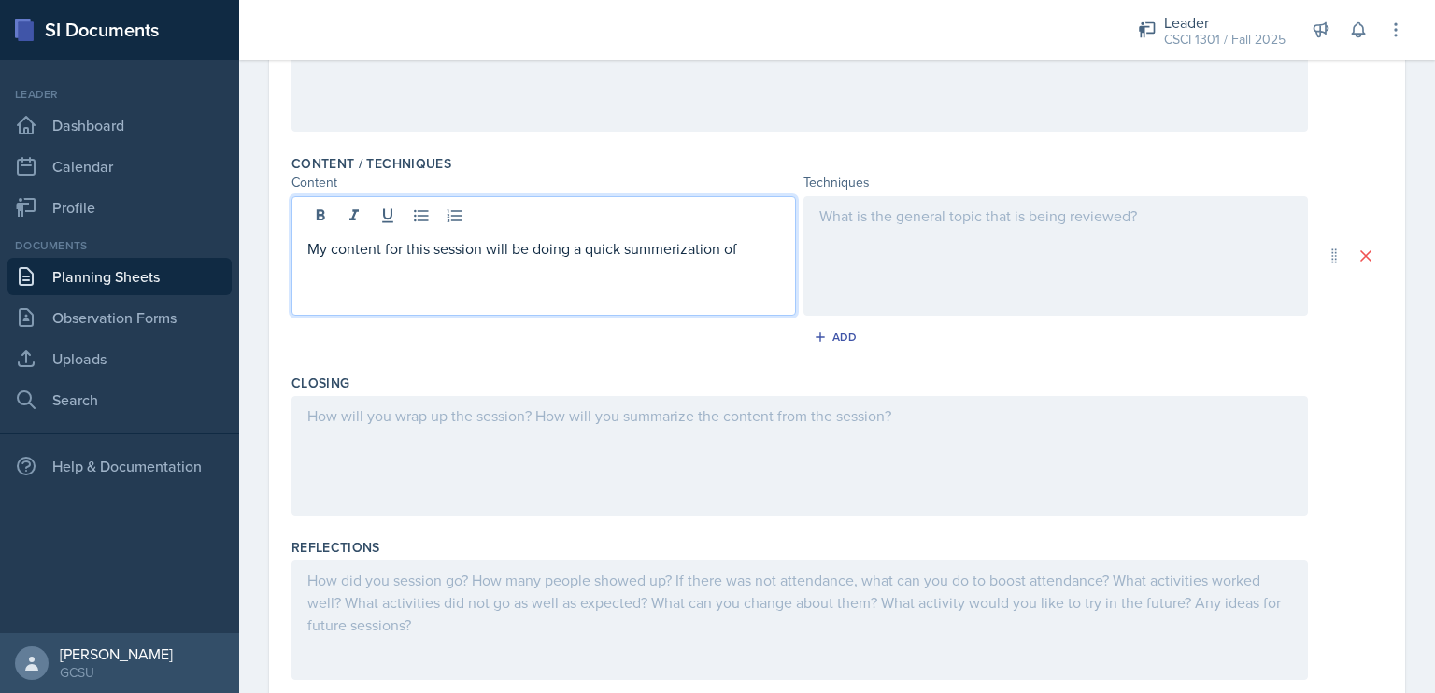
click at [683, 246] on p "My content for this session will be doing a quick summerization of" at bounding box center [543, 248] width 473 height 22
click at [740, 247] on p "My content for this session will be doing a quick summarization of" at bounding box center [543, 248] width 473 height 22
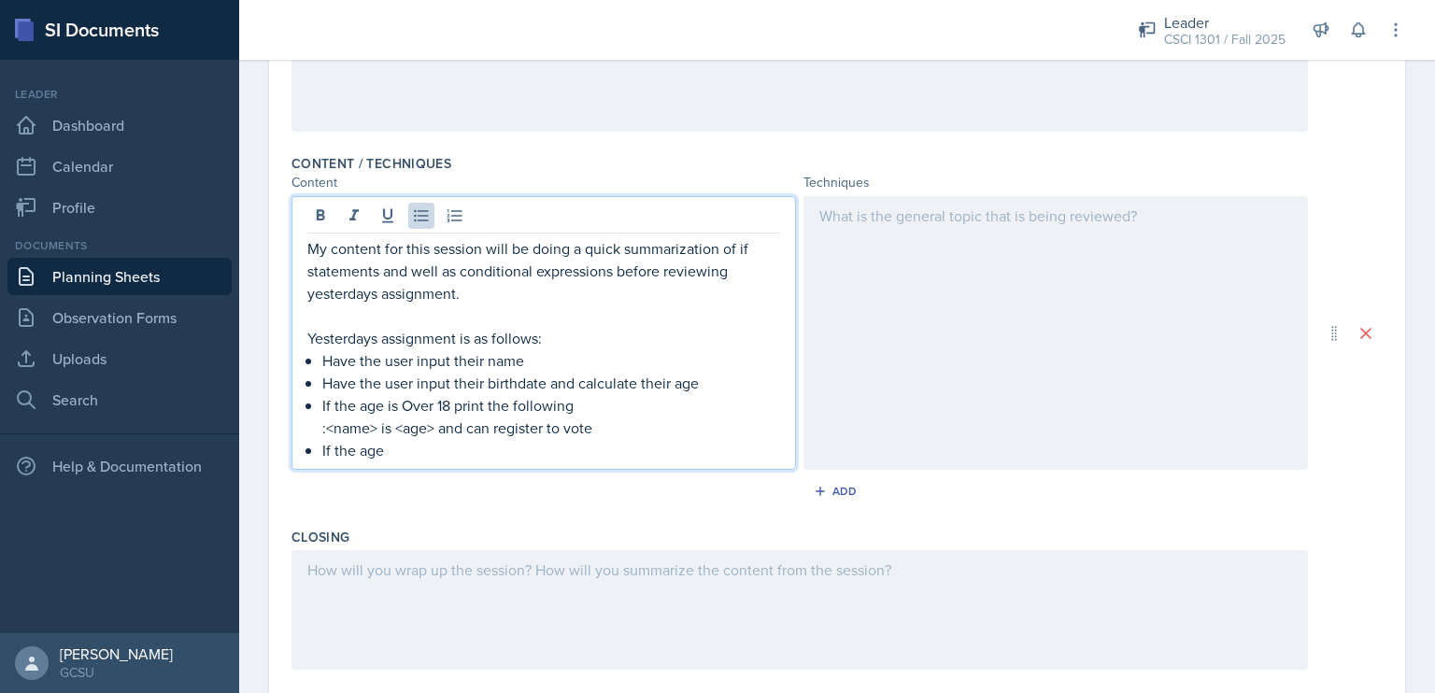
click at [435, 403] on p "If the age is Over 18 print the following" at bounding box center [551, 405] width 458 height 22
click at [435, 453] on p "If the age" at bounding box center [551, 450] width 458 height 22
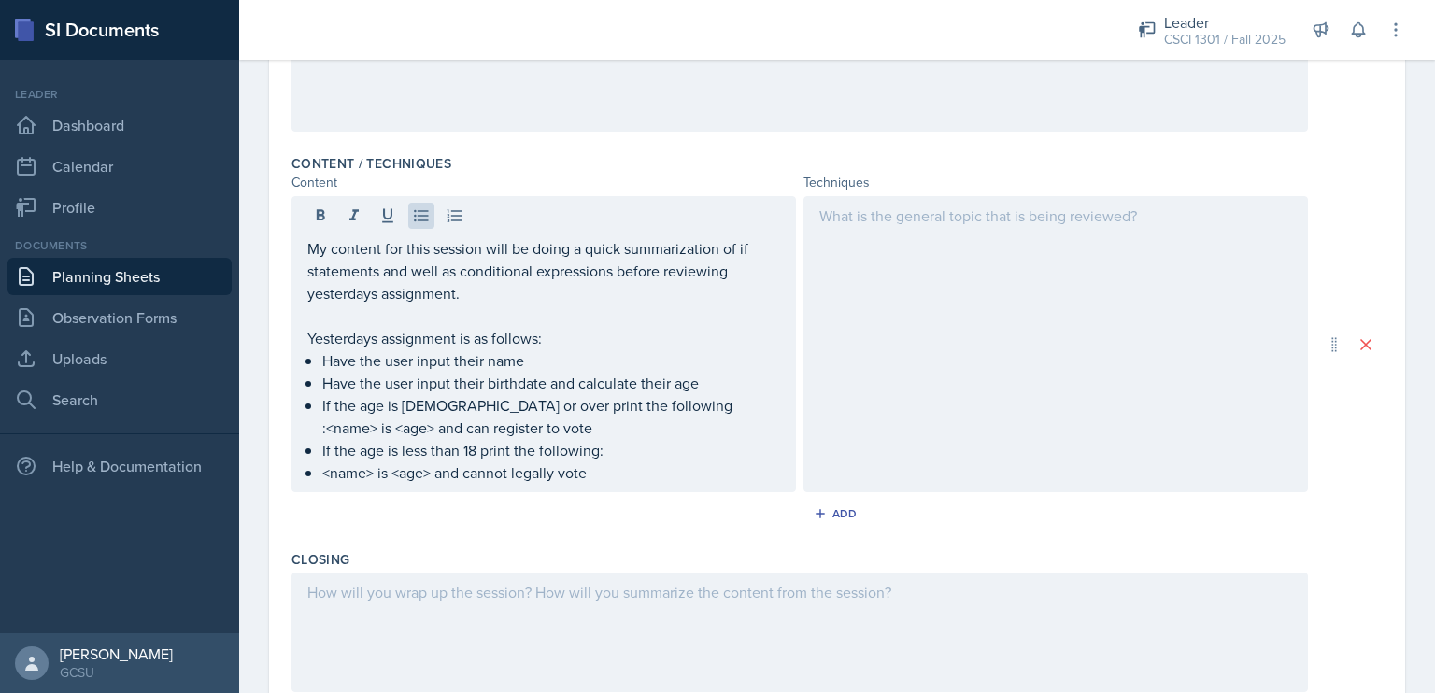
click at [954, 236] on div at bounding box center [1056, 344] width 505 height 296
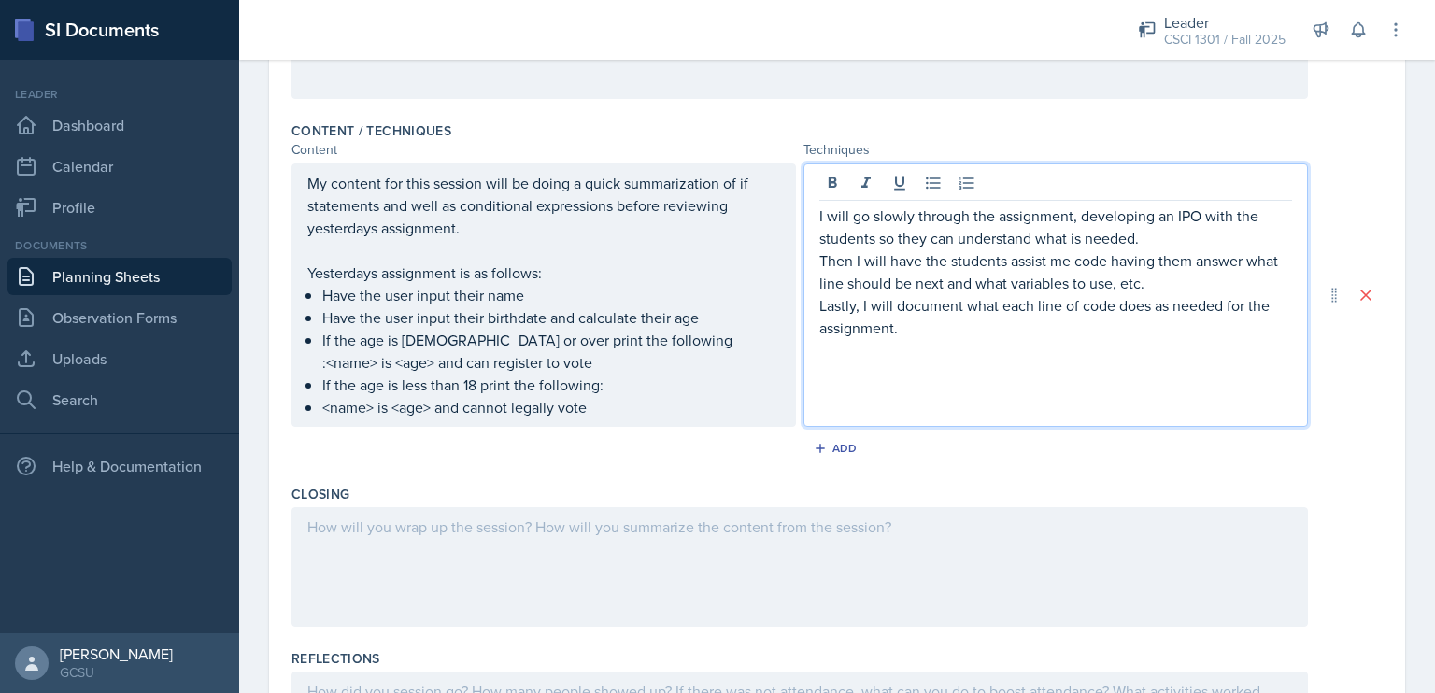
click at [811, 212] on div "I will go slowly through the assignment, developing an IPO with the students so…" at bounding box center [1056, 295] width 505 height 263
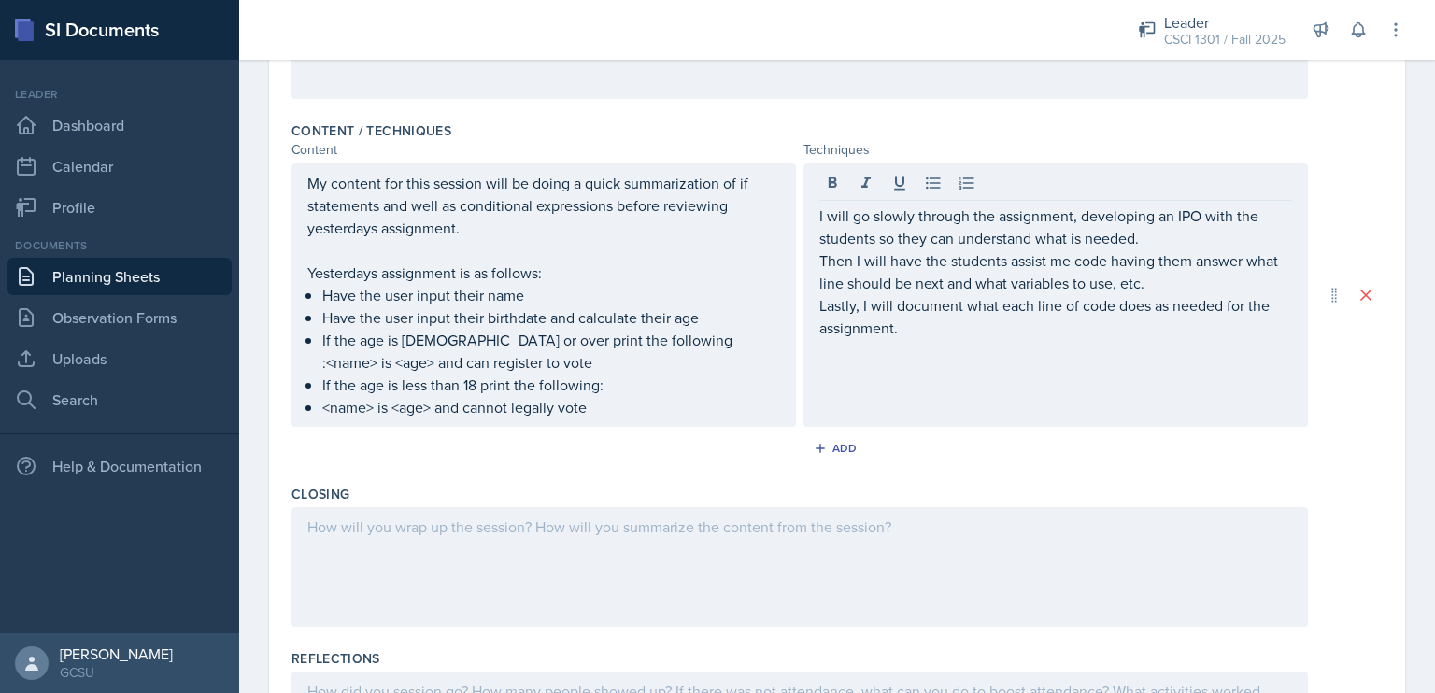
click at [811, 212] on div "I will go slowly through the assignment, developing an IPO with the students so…" at bounding box center [1056, 295] width 505 height 263
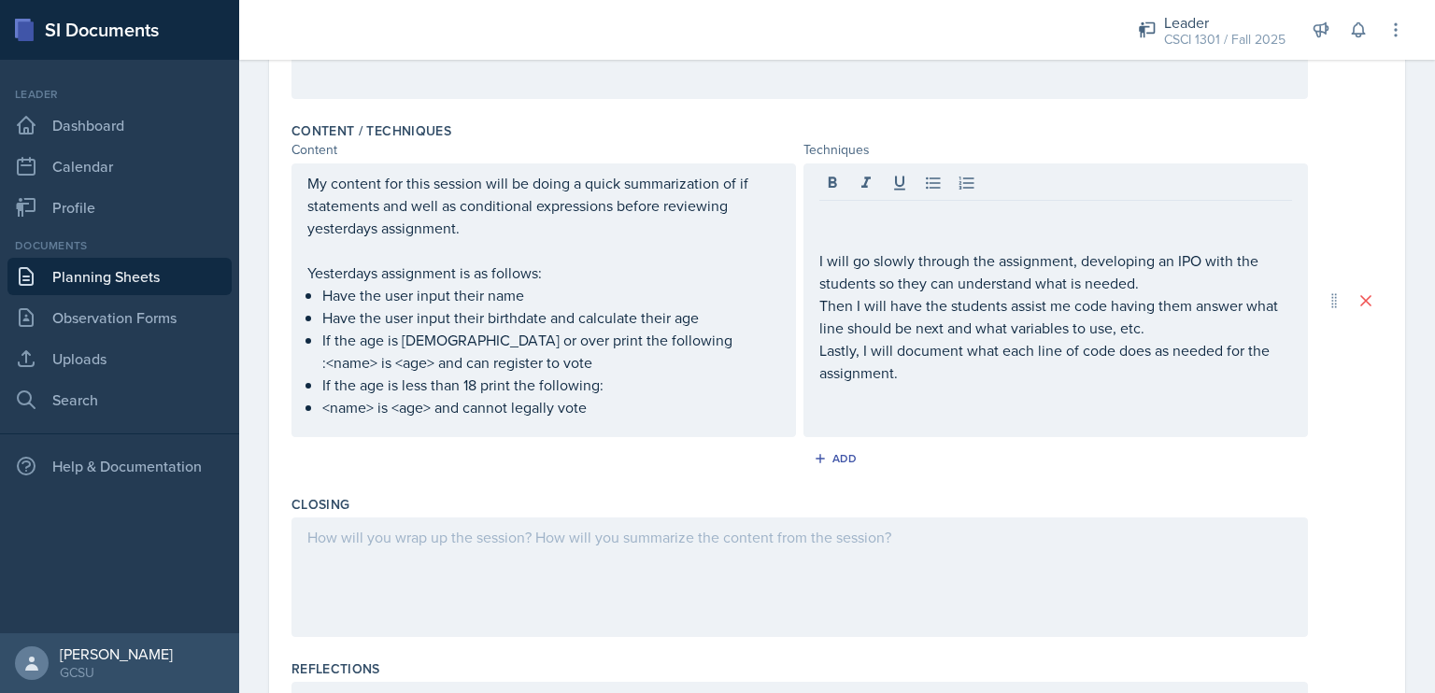
click at [811, 212] on div "I will go slowly through the assignment, developing an IPO with the students so…" at bounding box center [1056, 301] width 505 height 274
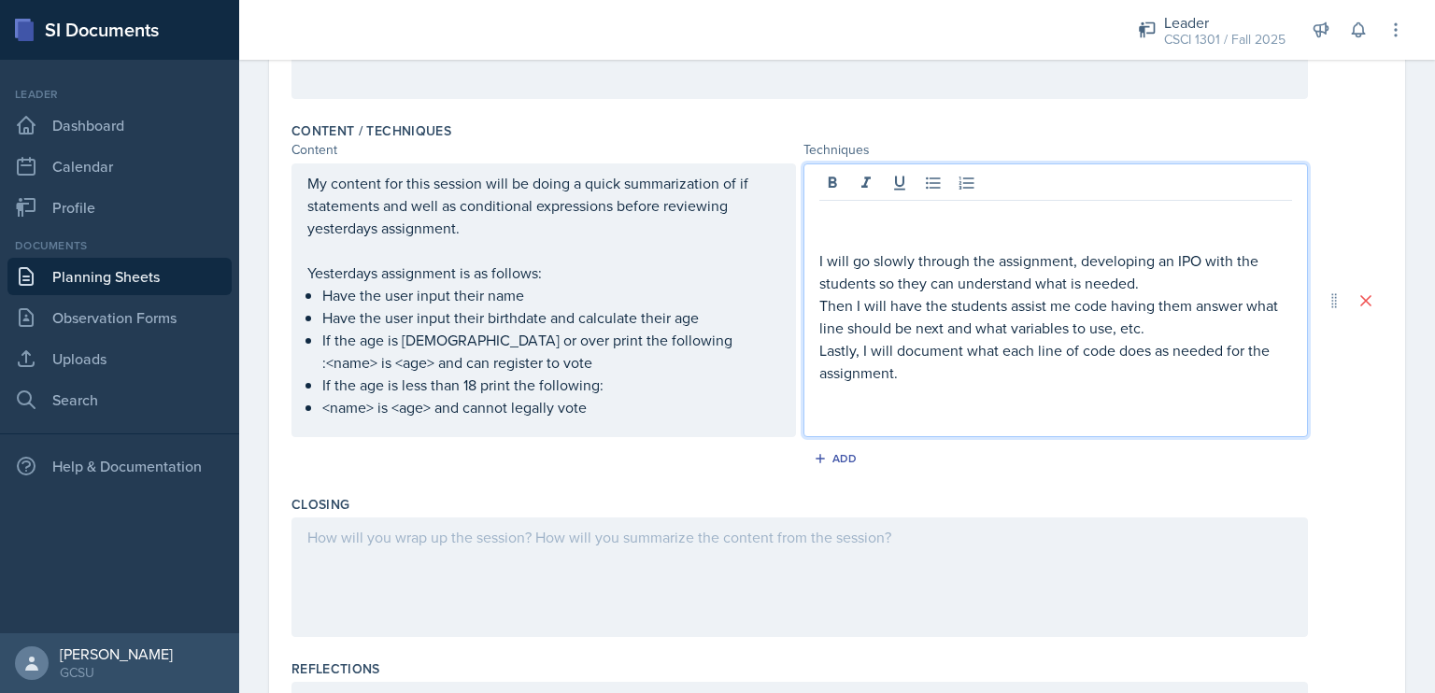
click at [819, 218] on p at bounding box center [1055, 216] width 473 height 22
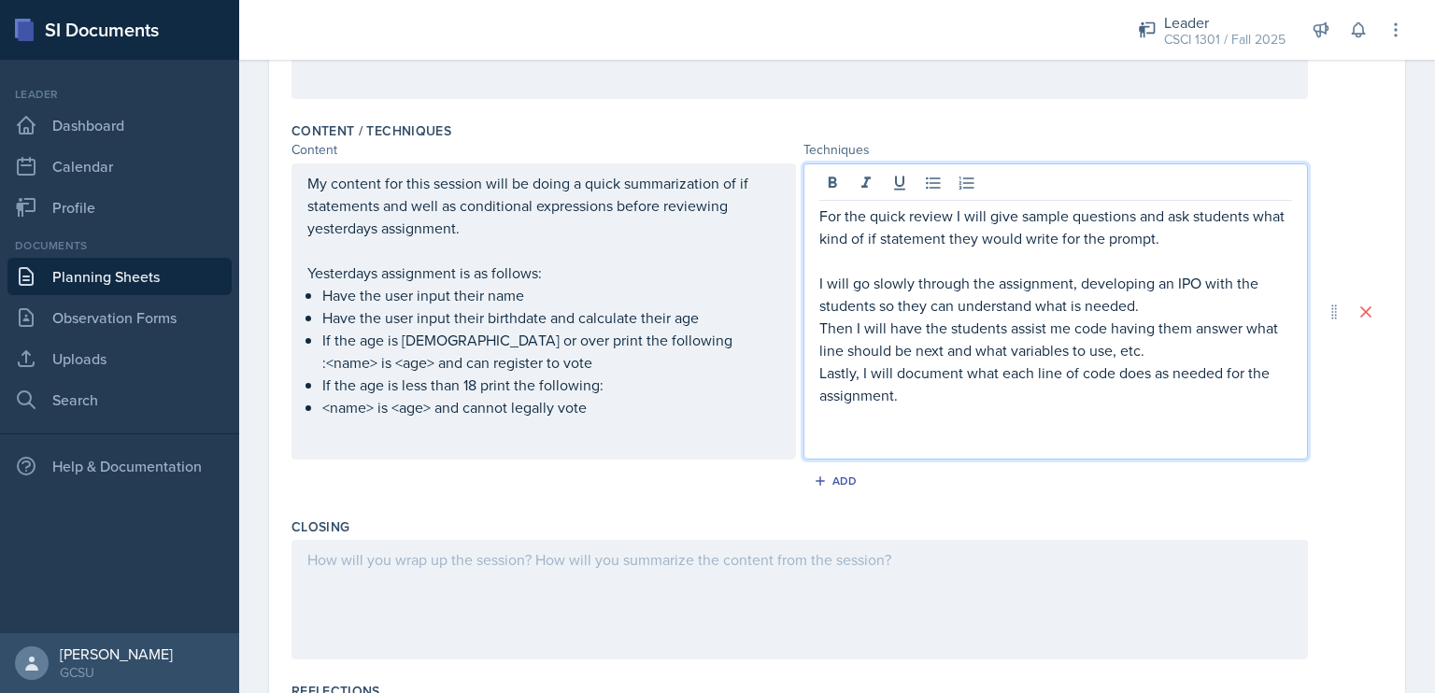
click at [704, 565] on div at bounding box center [800, 600] width 1017 height 120
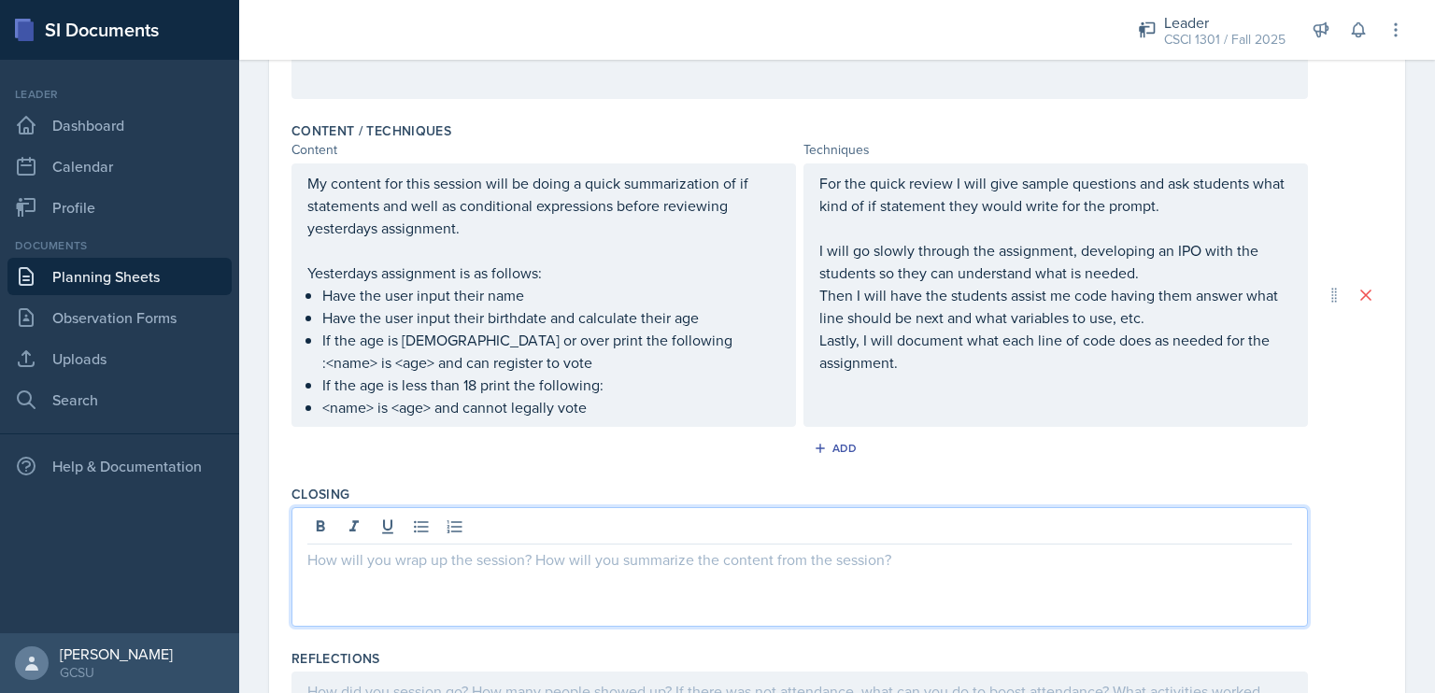
paste div
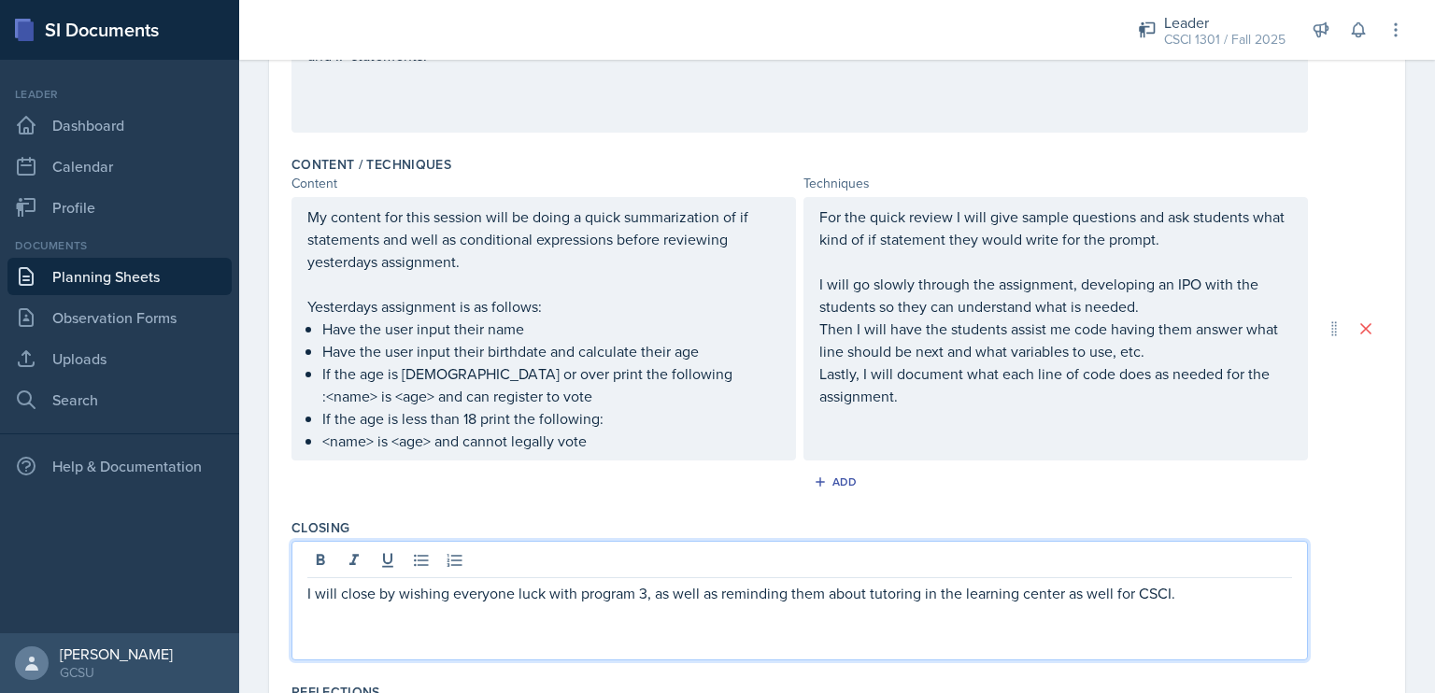
click at [647, 592] on p "I will close by wishing everyone luck with program 3, as well as reminding them…" at bounding box center [799, 593] width 985 height 22
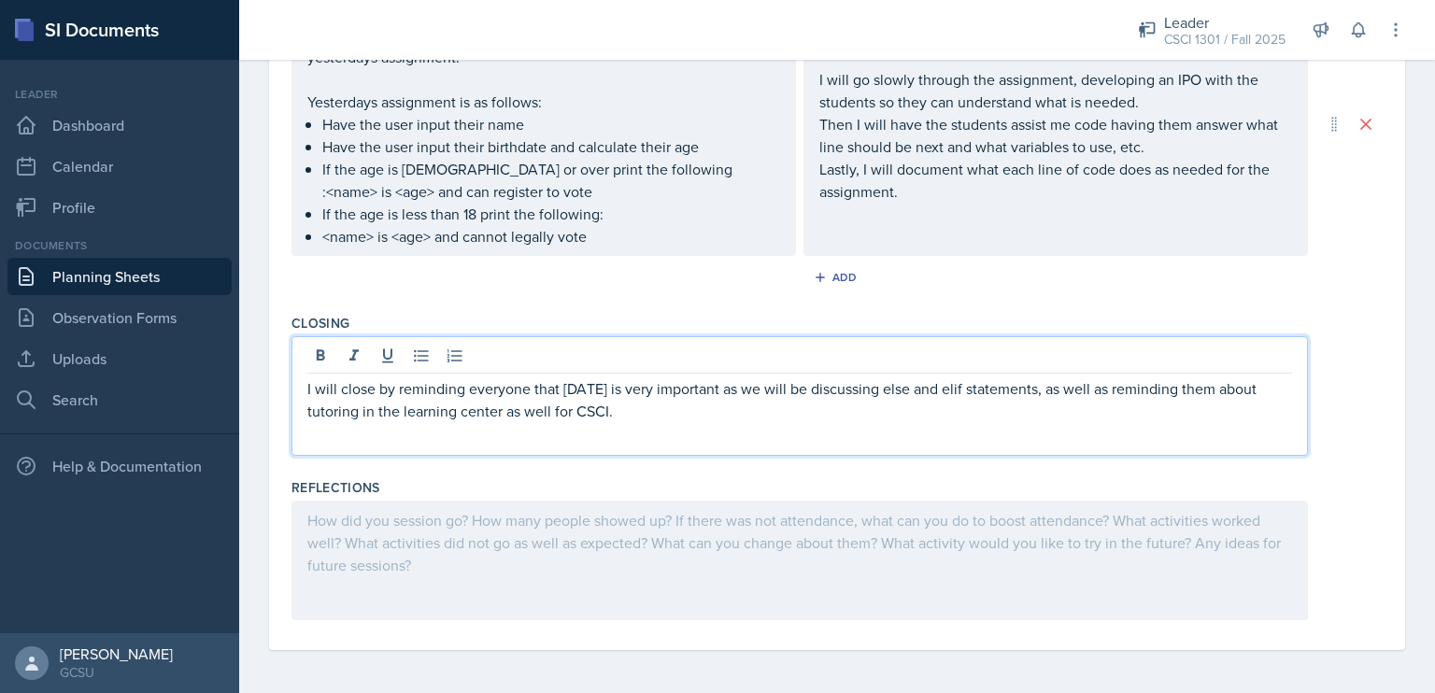
scroll to position [0, 0]
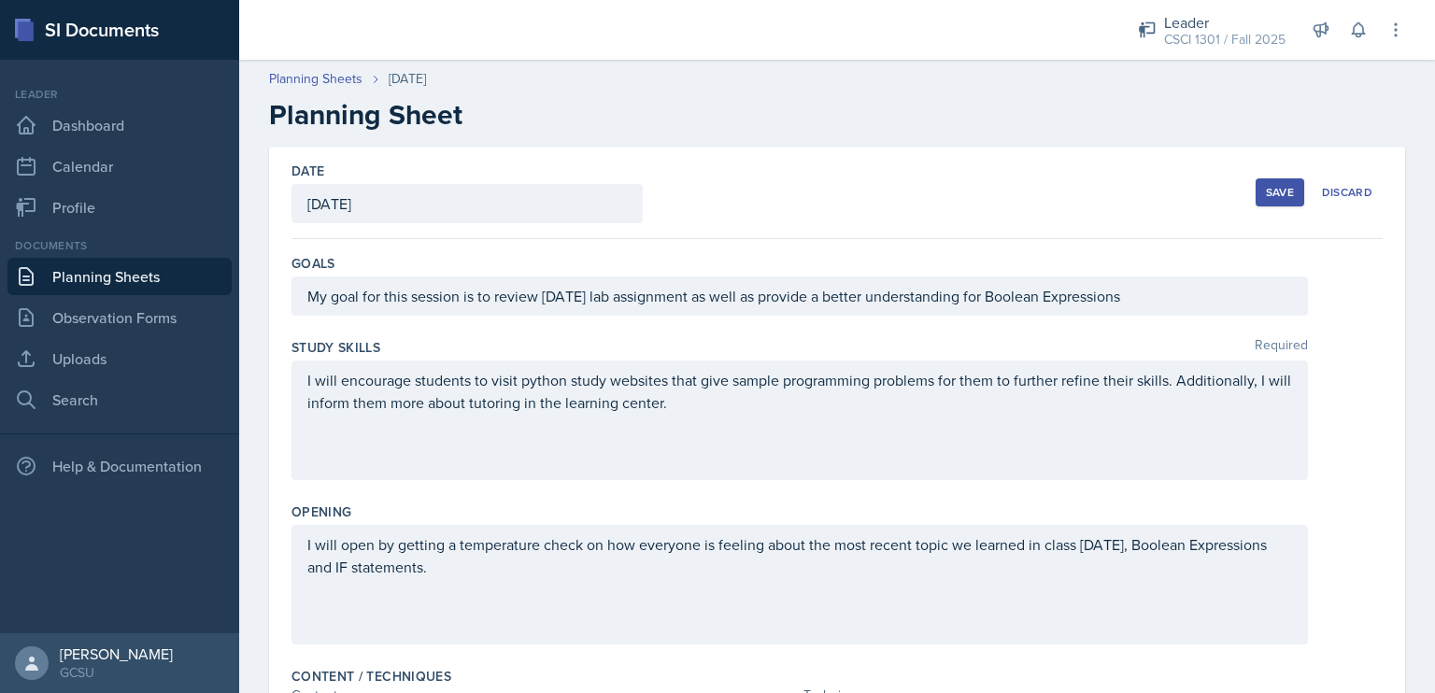
click at [1278, 177] on div "Save Discard" at bounding box center [1319, 192] width 127 height 43
click at [1275, 182] on button "Save" at bounding box center [1280, 192] width 49 height 28
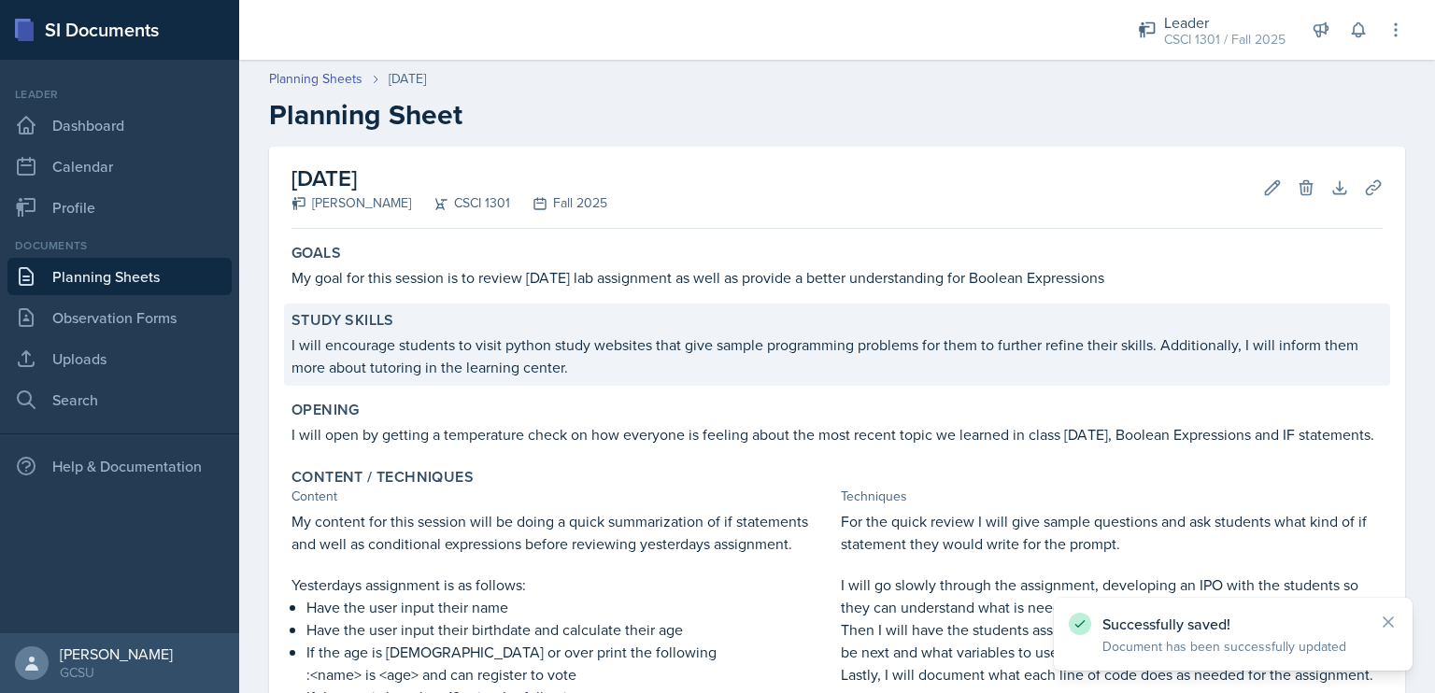
scroll to position [370, 0]
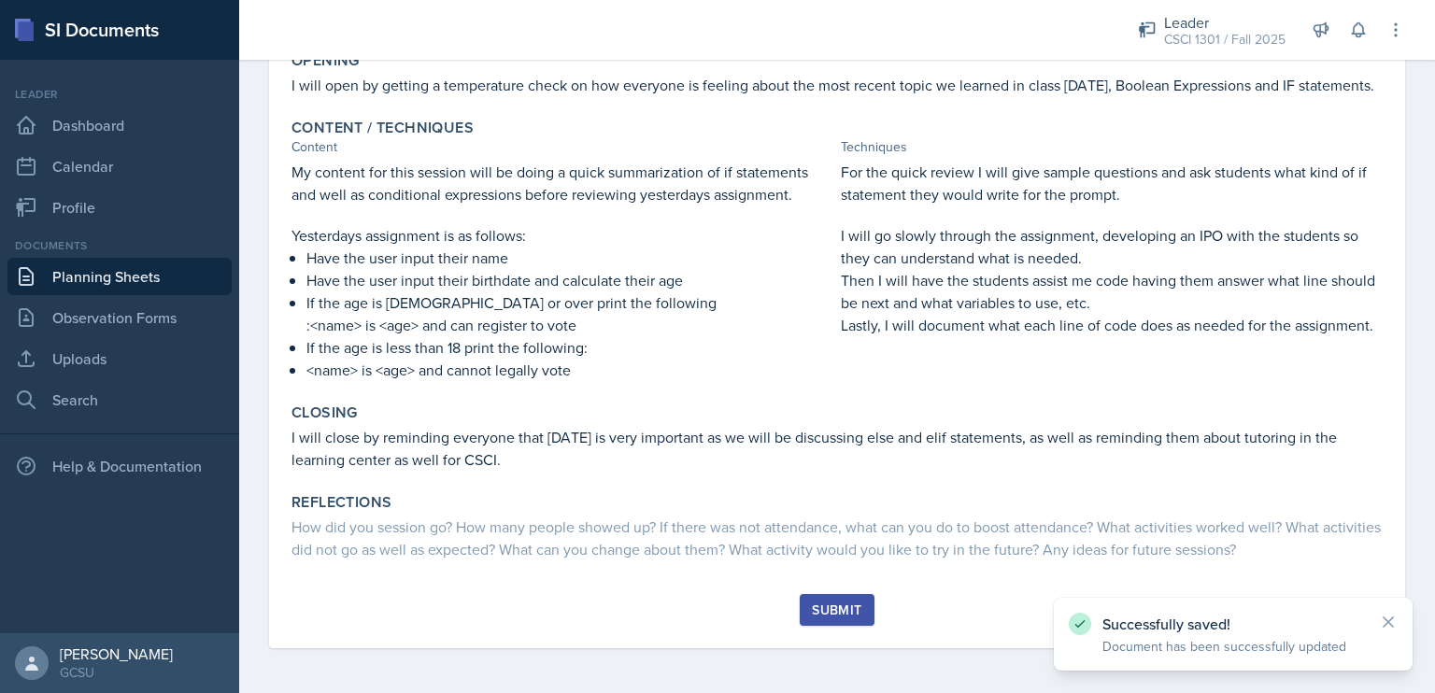
click at [833, 612] on div "Submit" at bounding box center [837, 610] width 50 height 15
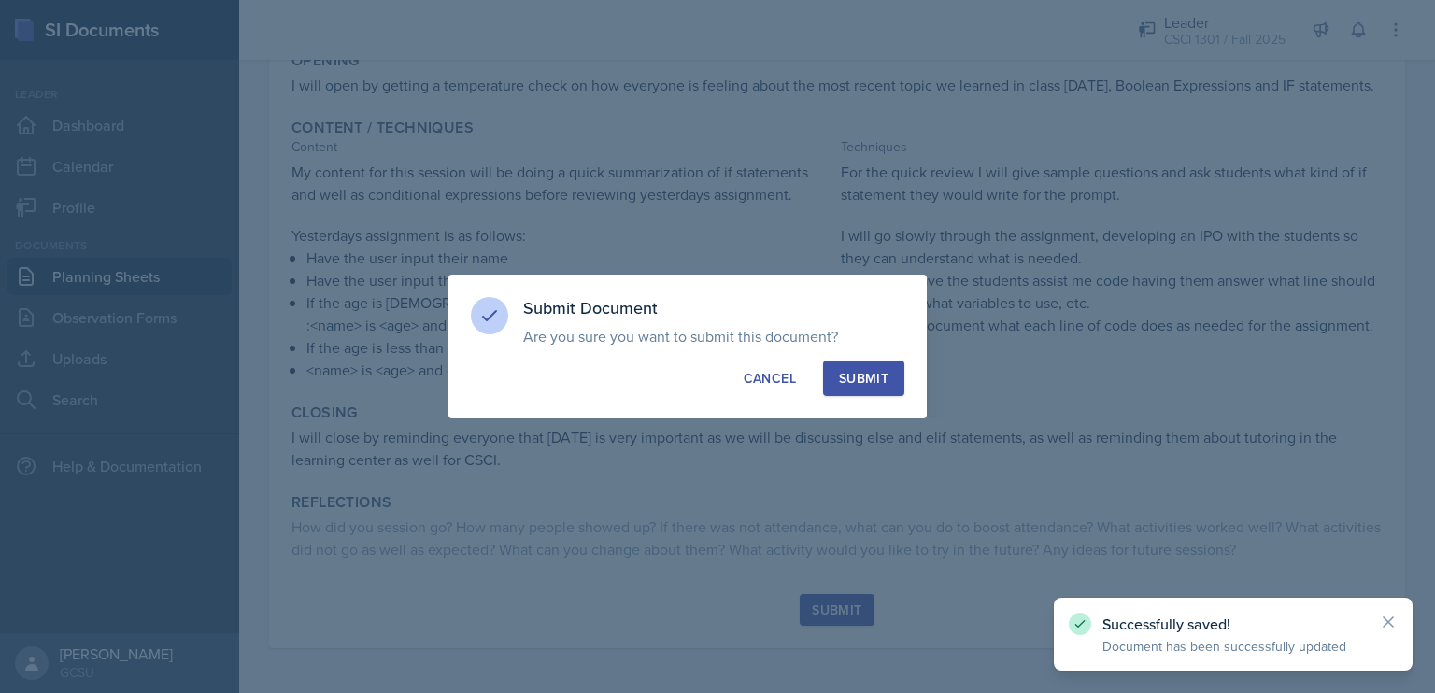
click at [872, 385] on div "Submit" at bounding box center [864, 378] width 50 height 19
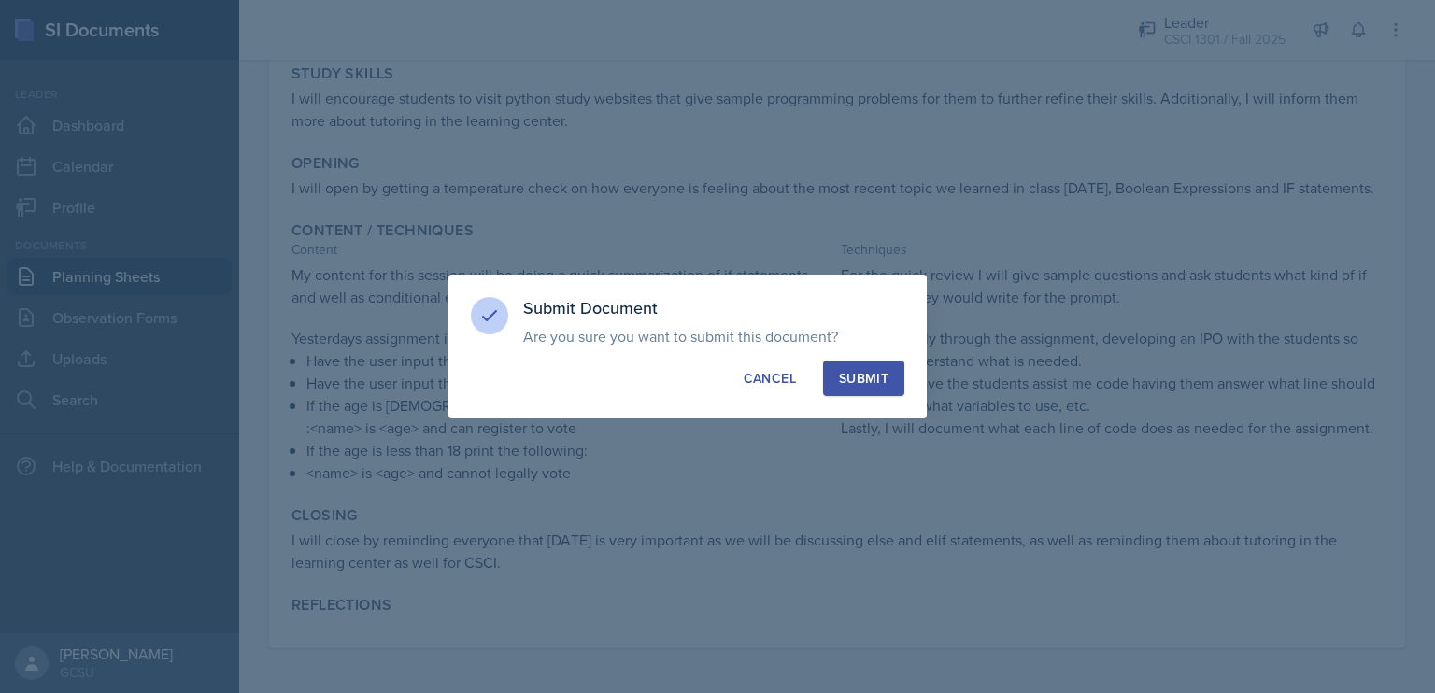
scroll to position [268, 0]
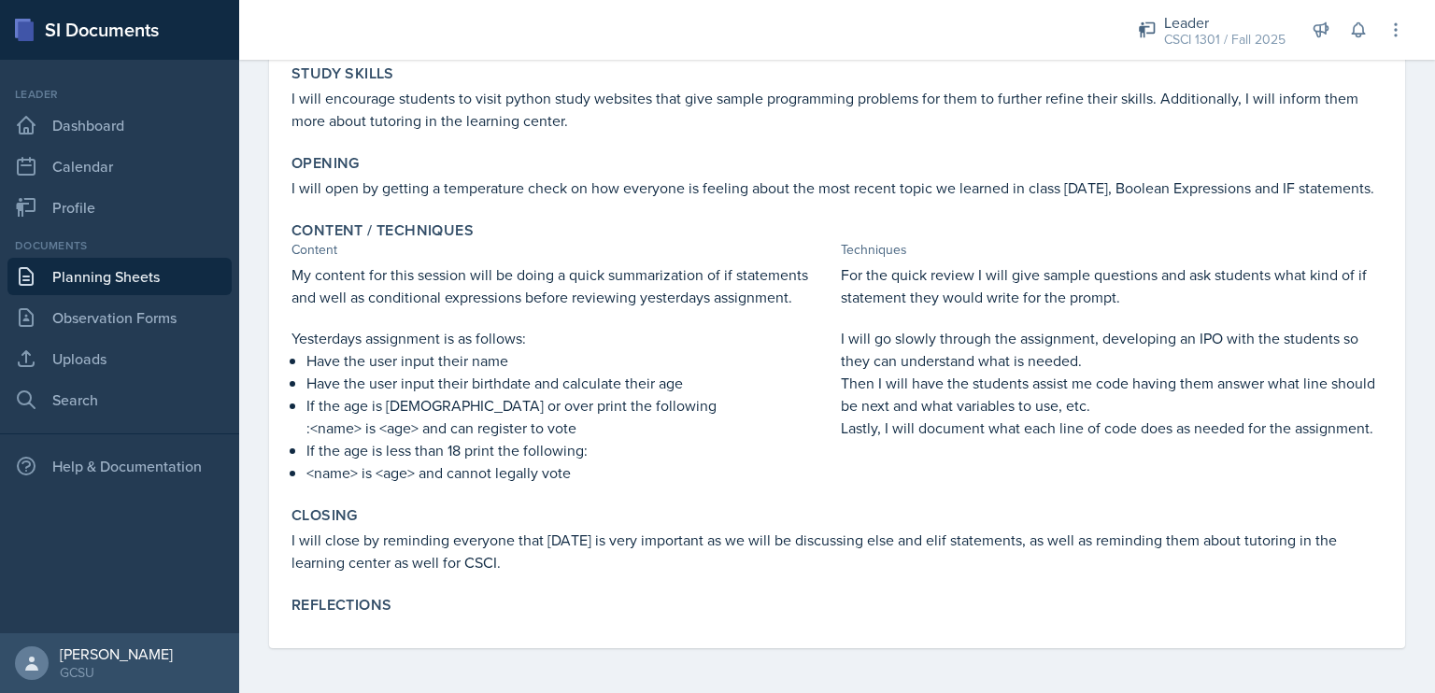
click at [1396, 96] on div "[DATE] Submitted [PERSON_NAME] CSCI 1301 Fall 2025 Edit Delete View Comments Co…" at bounding box center [837, 296] width 1196 height 793
